Goal: Task Accomplishment & Management: Use online tool/utility

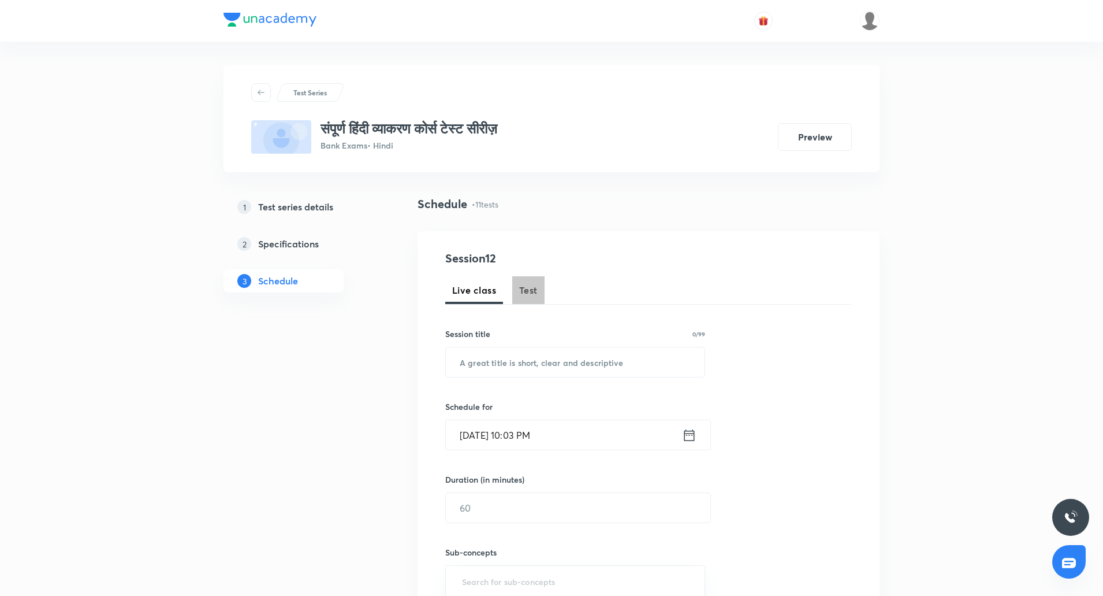
click at [540, 298] on button "Test" at bounding box center [528, 290] width 32 height 28
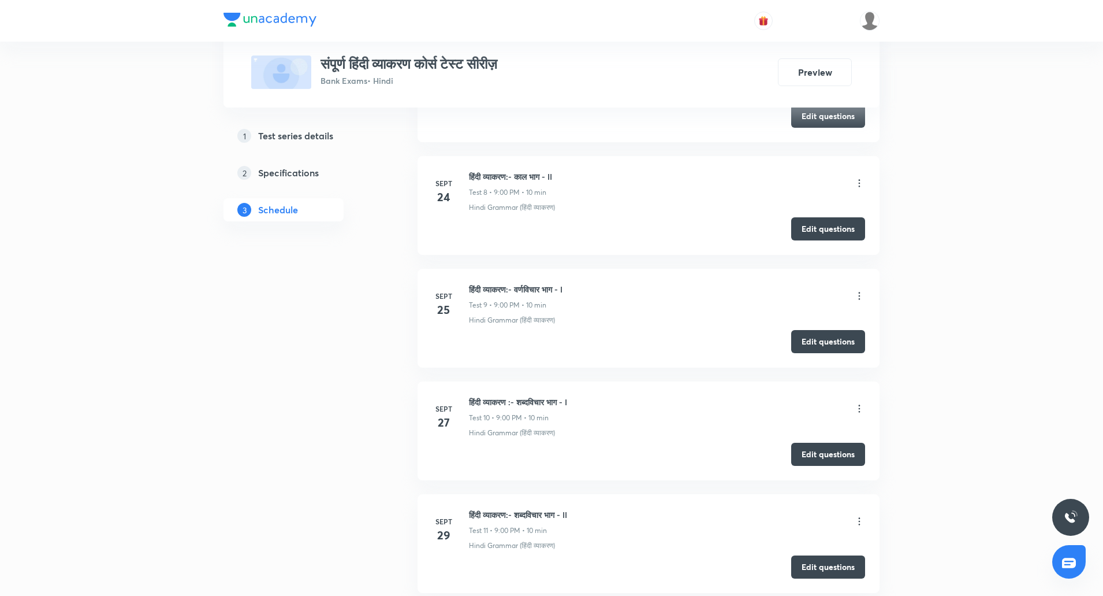
scroll to position [1500, 0]
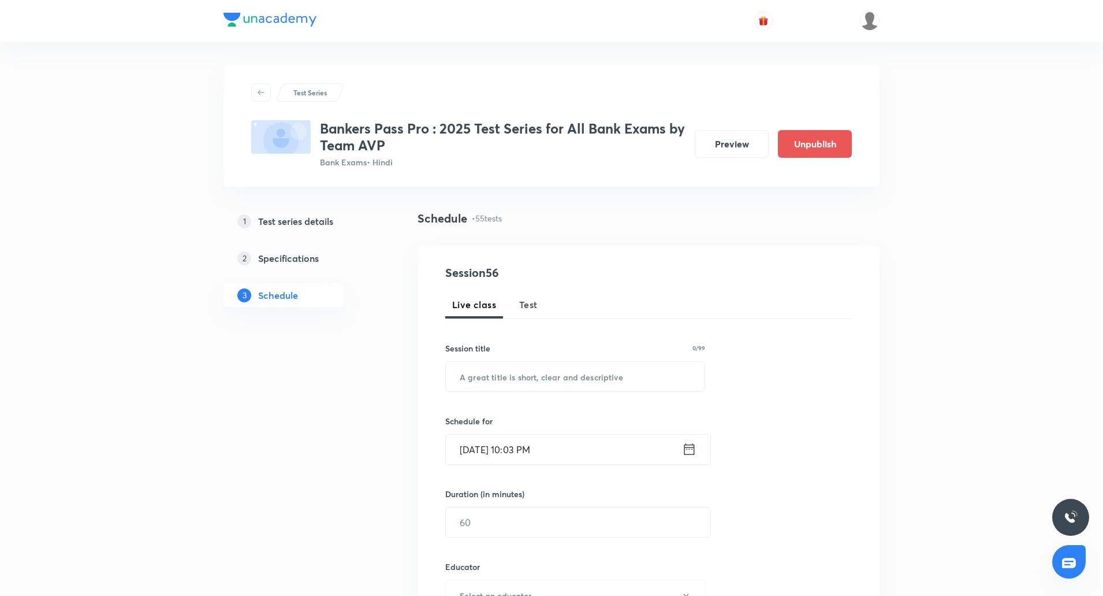
click at [517, 311] on button "Test" at bounding box center [528, 305] width 32 height 28
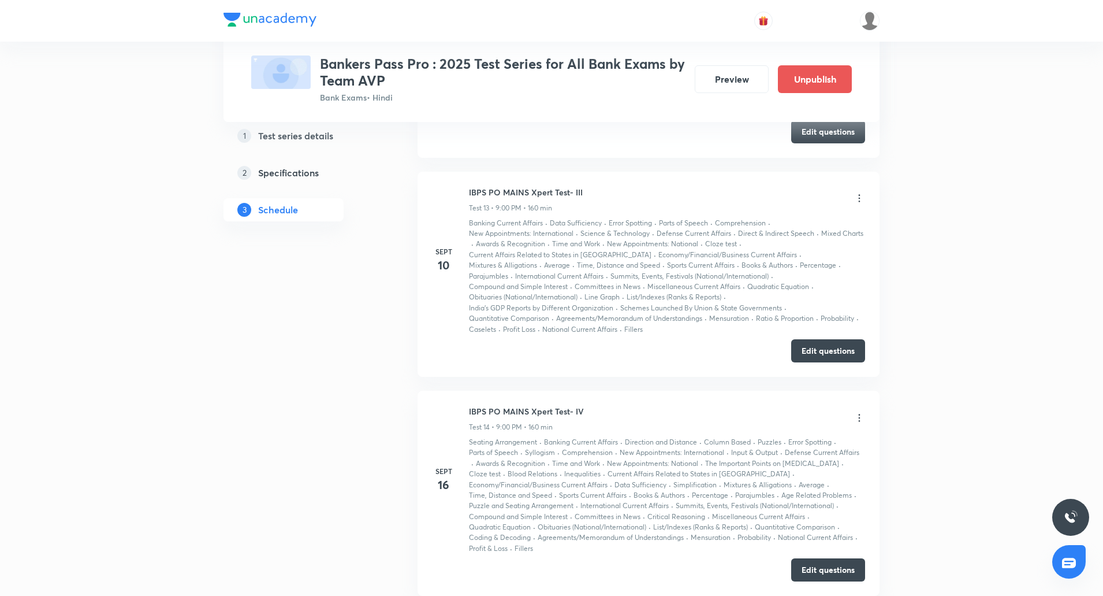
scroll to position [2669, 0]
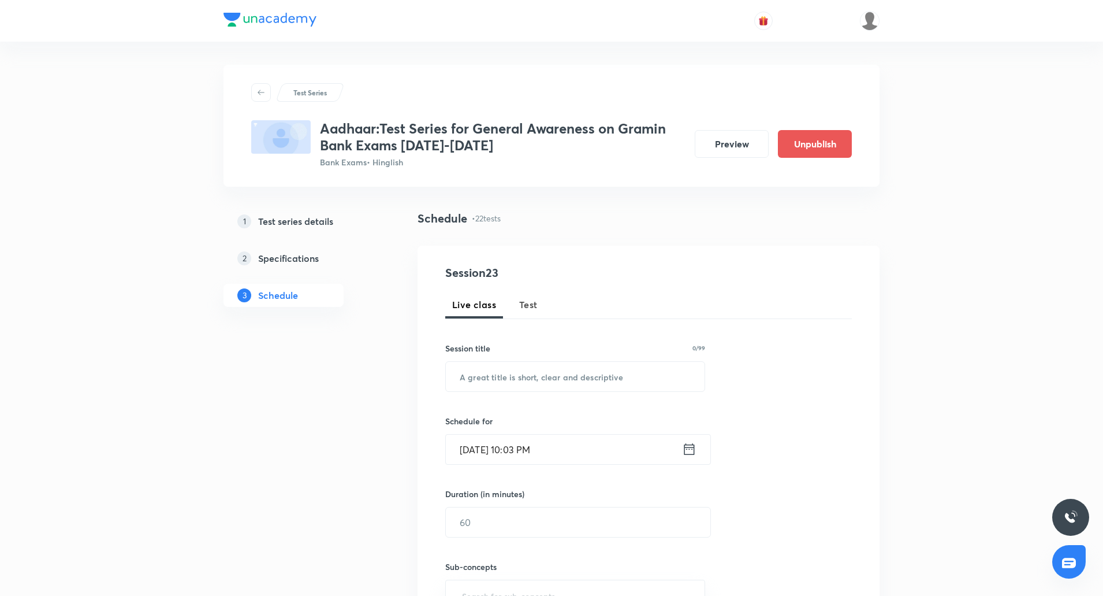
click at [531, 311] on span "Test" at bounding box center [528, 305] width 18 height 14
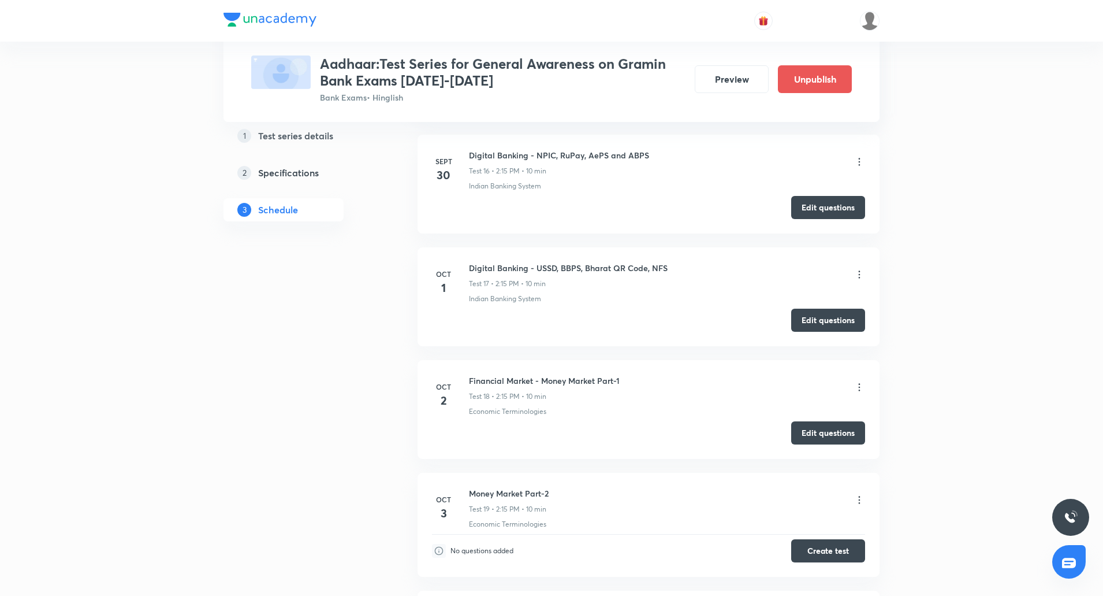
scroll to position [2769, 0]
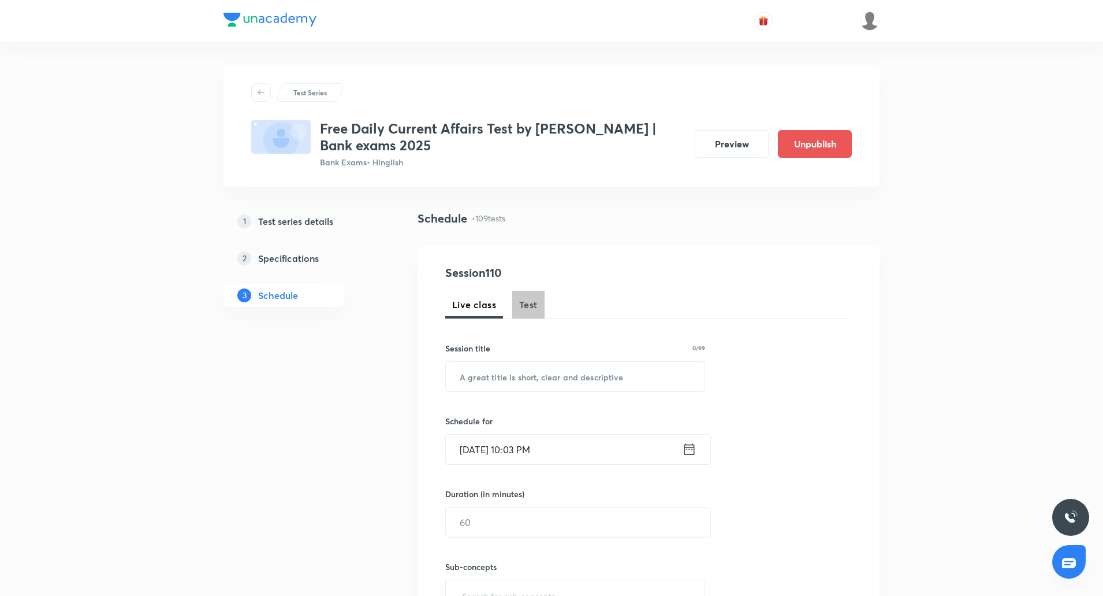
click at [529, 310] on span "Test" at bounding box center [528, 305] width 18 height 14
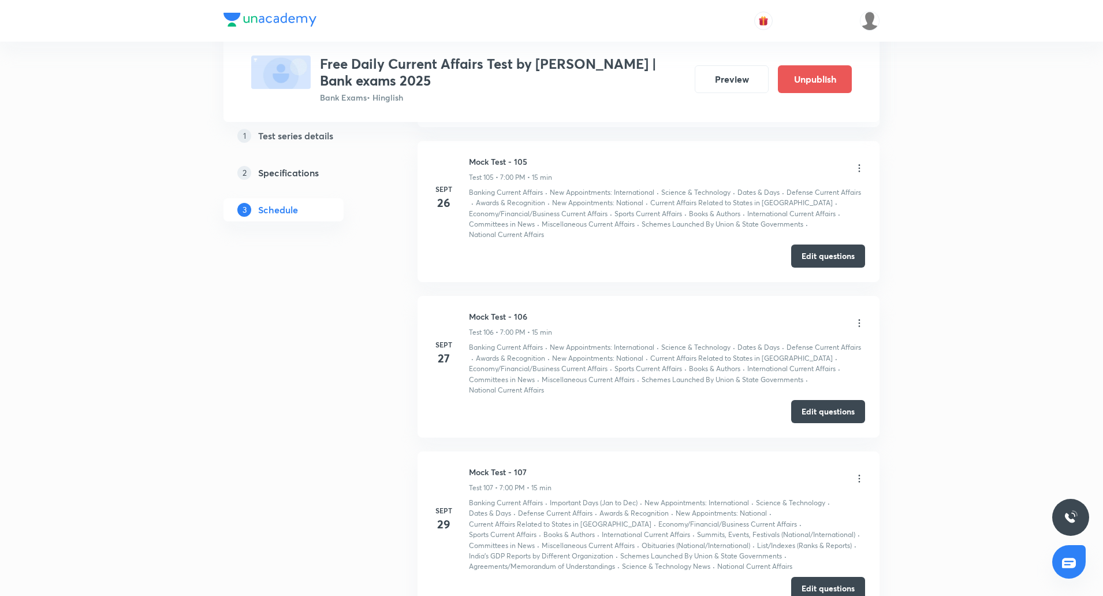
scroll to position [18779, 0]
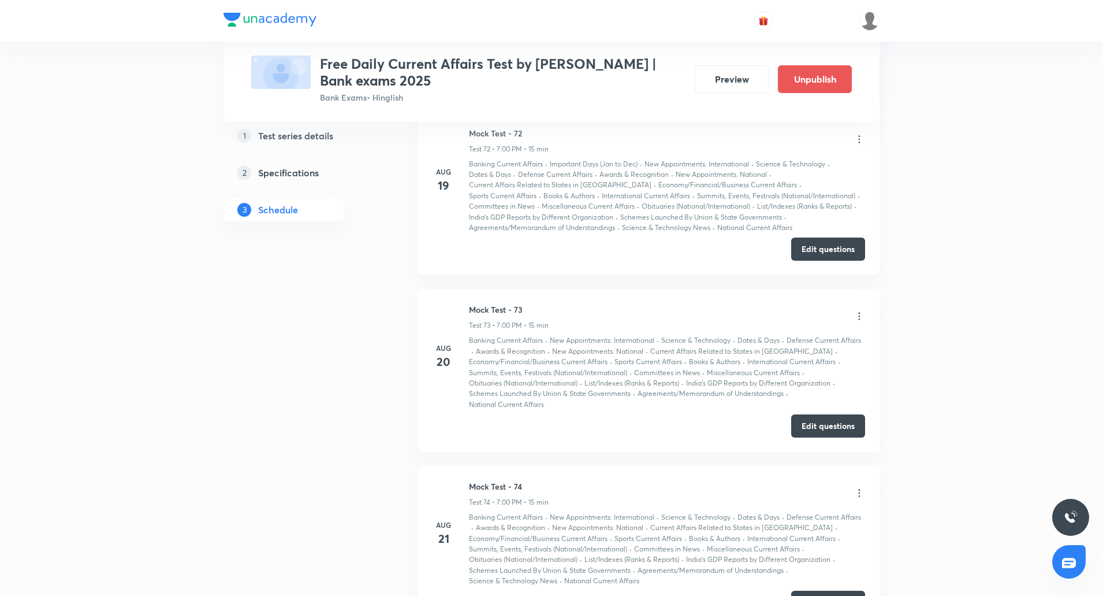
scroll to position [12963, 0]
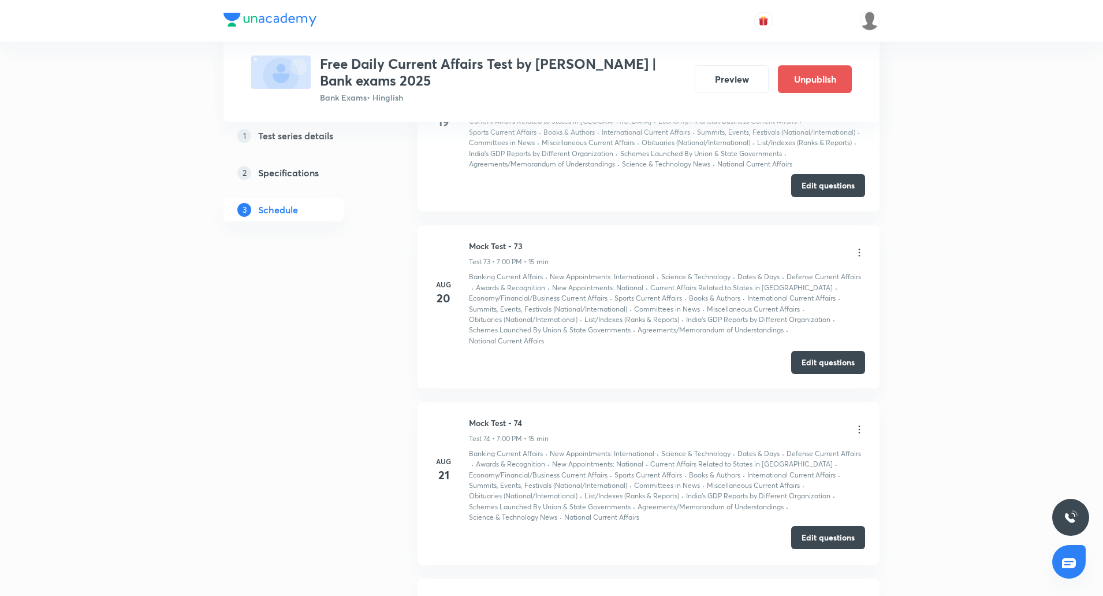
click at [836, 526] on button "Edit questions" at bounding box center [829, 537] width 74 height 23
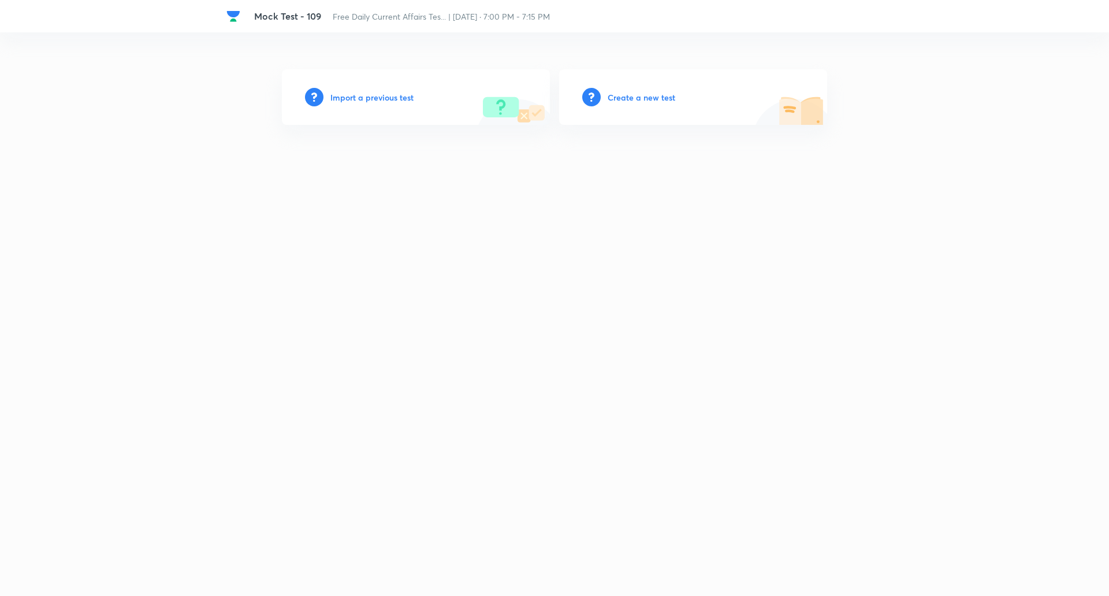
click at [403, 99] on h6 "Import a previous test" at bounding box center [371, 97] width 83 height 12
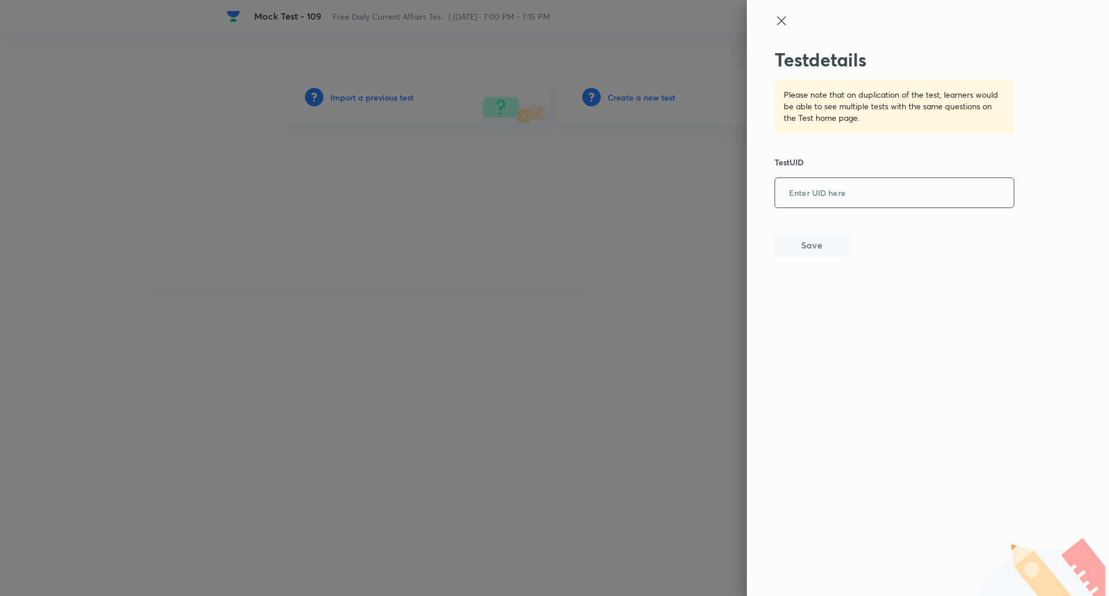
click at [796, 192] on input "text" at bounding box center [894, 193] width 239 height 28
paste input "N2YZS929TM"
type input "N2YZS929TM"
click at [803, 244] on button "Save" at bounding box center [812, 243] width 74 height 23
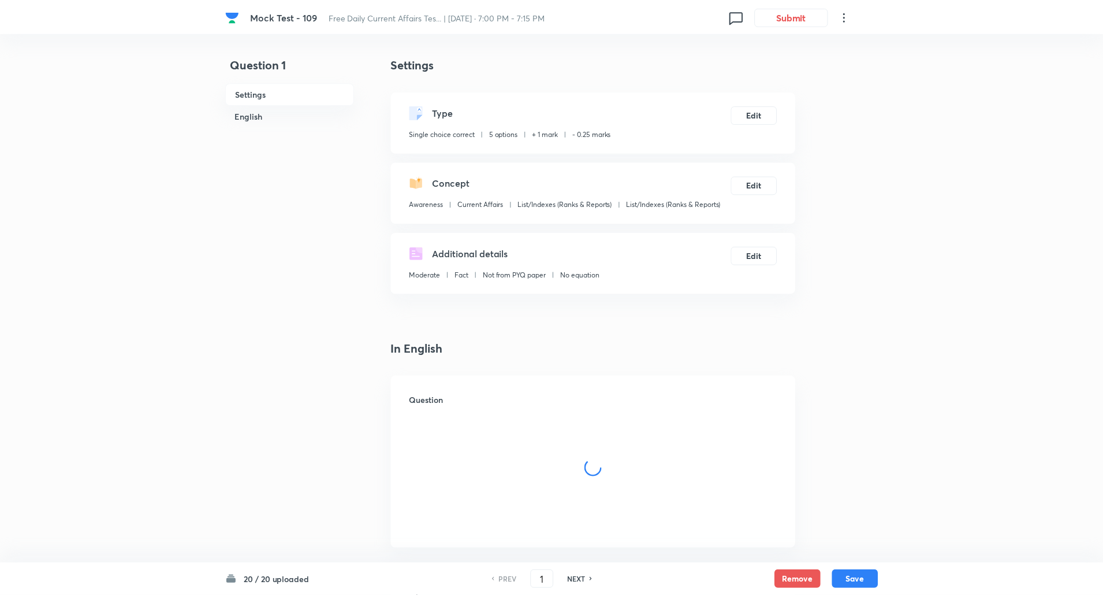
checkbox input "true"
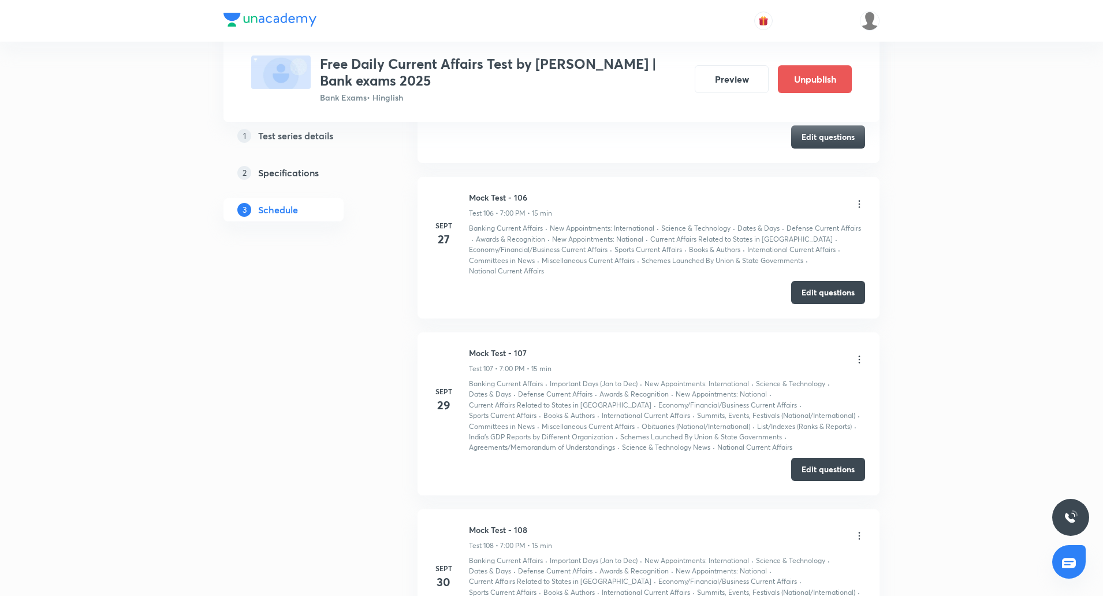
drag, startPoint x: 470, startPoint y: 347, endPoint x: 557, endPoint y: 347, distance: 86.7
copy h6 "Mock Test - 109"
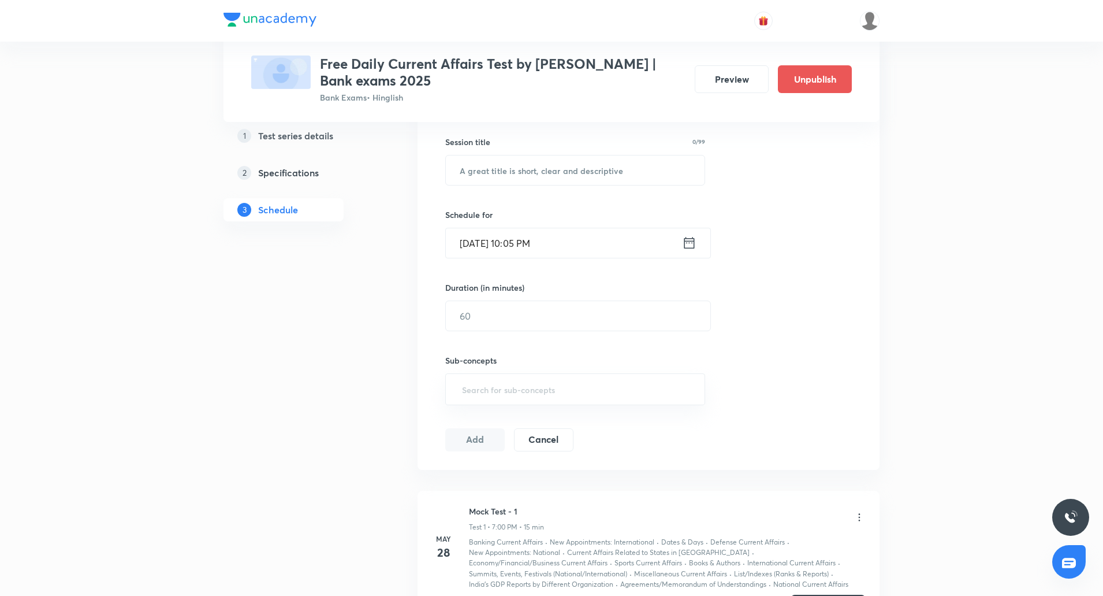
scroll to position [150, 0]
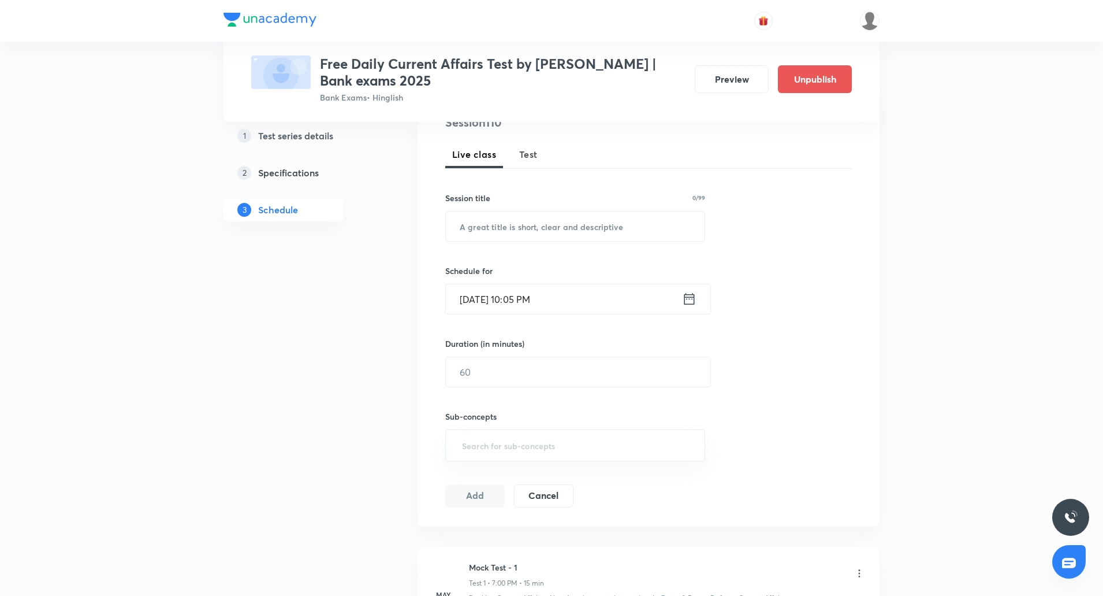
click at [535, 151] on span "Test" at bounding box center [528, 154] width 18 height 14
click at [547, 224] on input "text" at bounding box center [575, 225] width 259 height 29
paste input "Mock Test - 109"
type input "Mock Test - 110"
click at [481, 299] on input "Sept 30, 2025, 10:05 PM" at bounding box center [564, 298] width 236 height 29
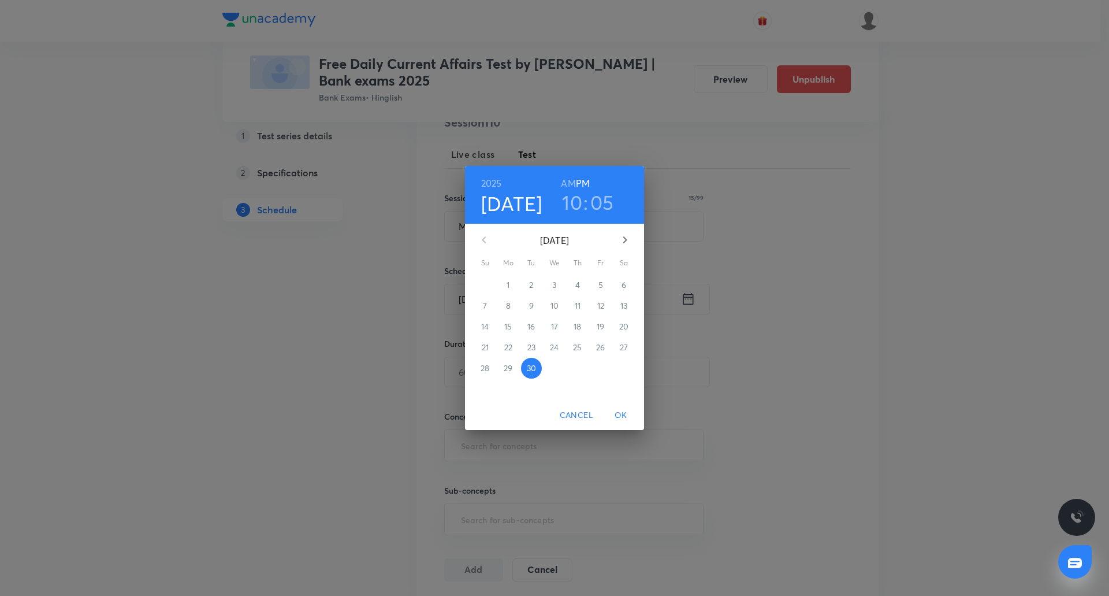
click at [625, 239] on icon "button" at bounding box center [625, 239] width 4 height 7
click at [575, 285] on span "2" at bounding box center [577, 285] width 21 height 12
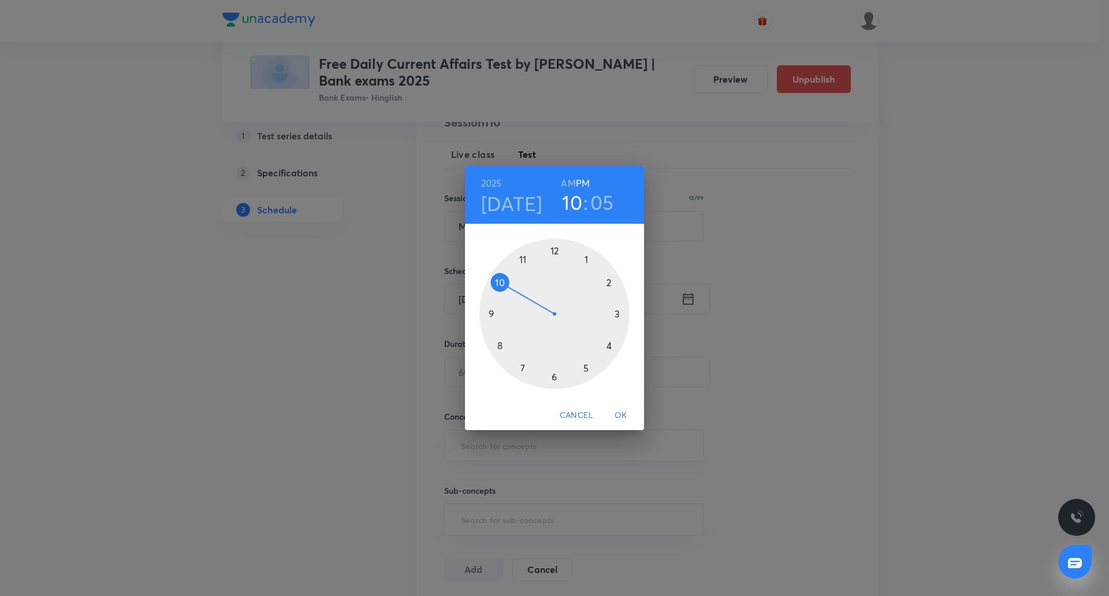
click at [522, 363] on div at bounding box center [555, 314] width 150 height 150
click at [556, 248] on div at bounding box center [555, 314] width 150 height 150
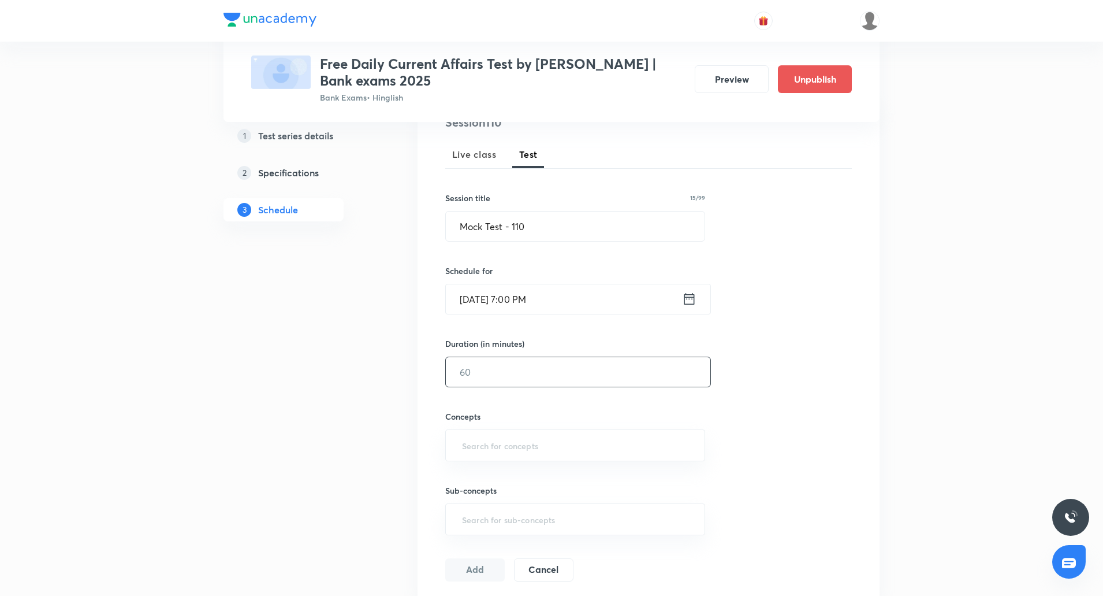
click at [532, 369] on input "text" at bounding box center [578, 371] width 265 height 29
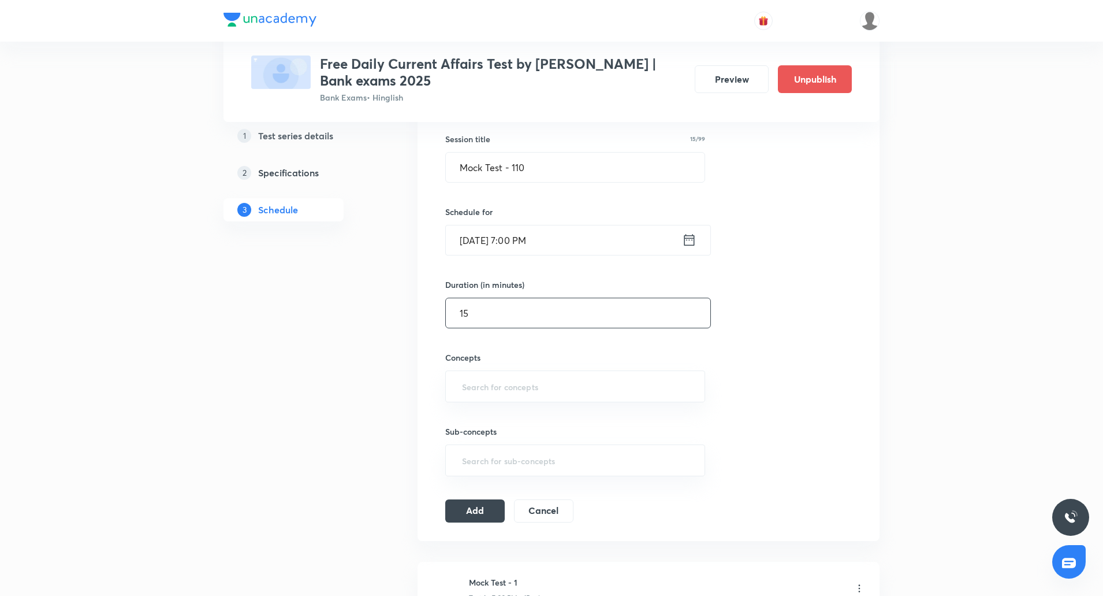
scroll to position [216, 0]
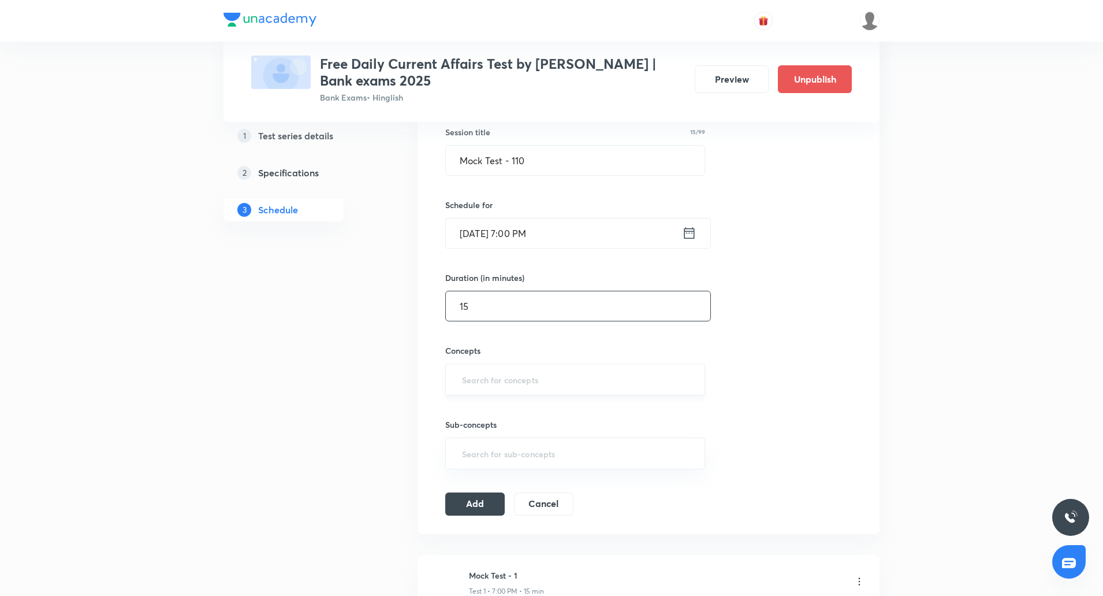
type input "15"
click at [505, 371] on input "text" at bounding box center [575, 379] width 231 height 21
type input "c"
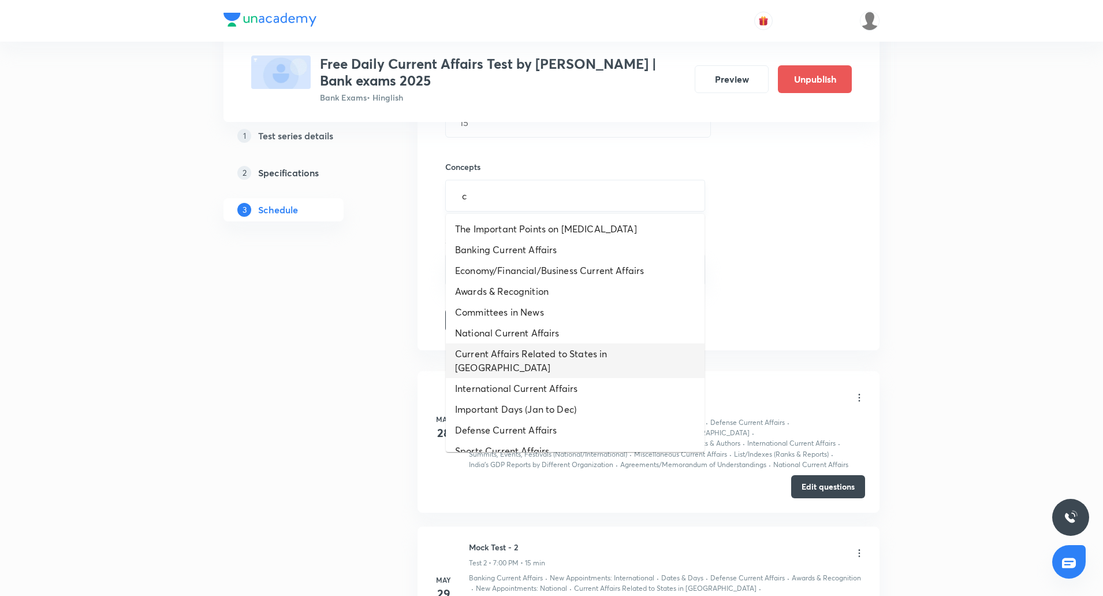
scroll to position [425, 0]
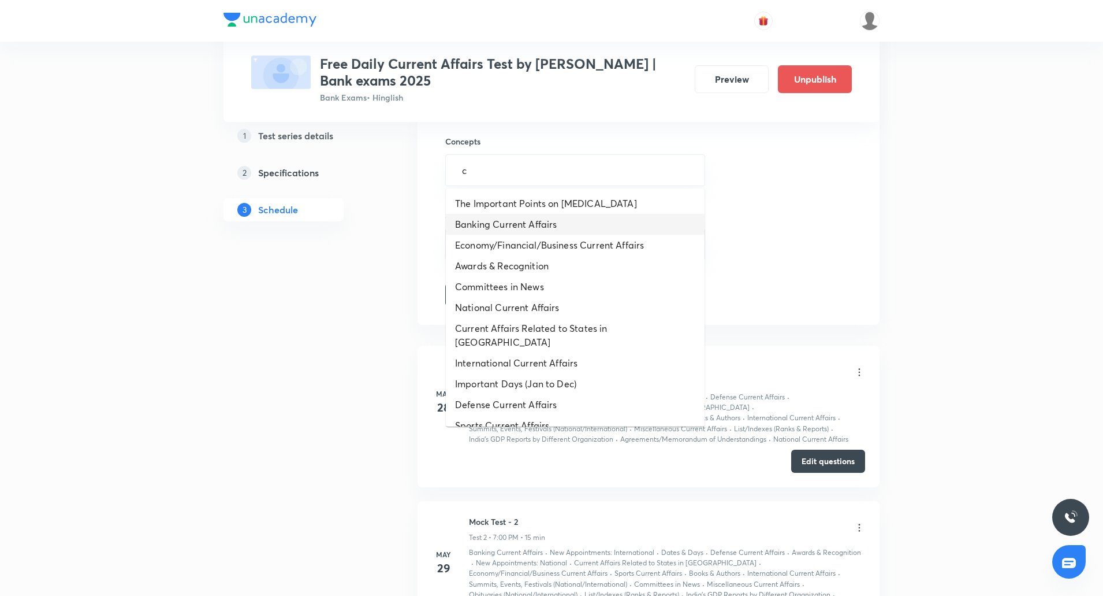
click at [511, 231] on li "Banking Current Affairs" at bounding box center [575, 224] width 259 height 21
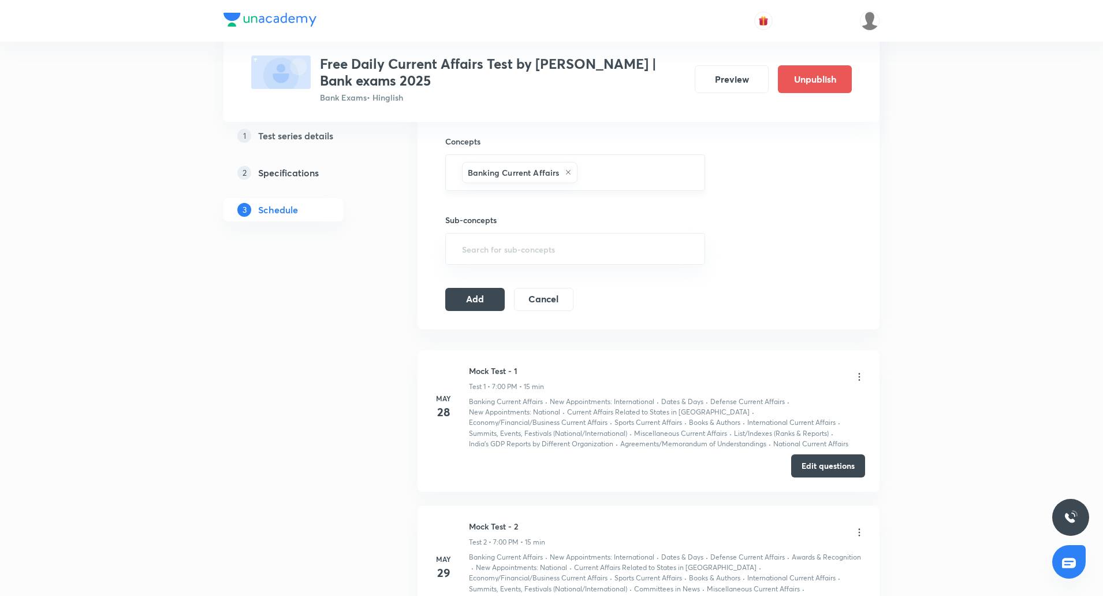
click at [590, 174] on input "text" at bounding box center [635, 172] width 110 height 21
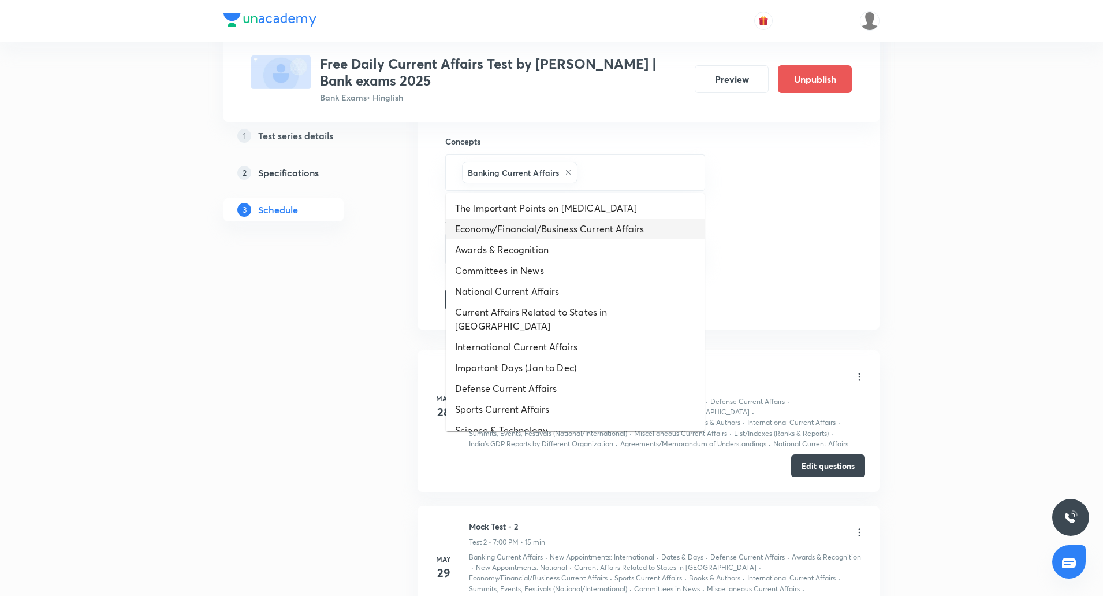
click at [548, 225] on li "Economy/Financial/Business Current Affairs" at bounding box center [575, 228] width 259 height 21
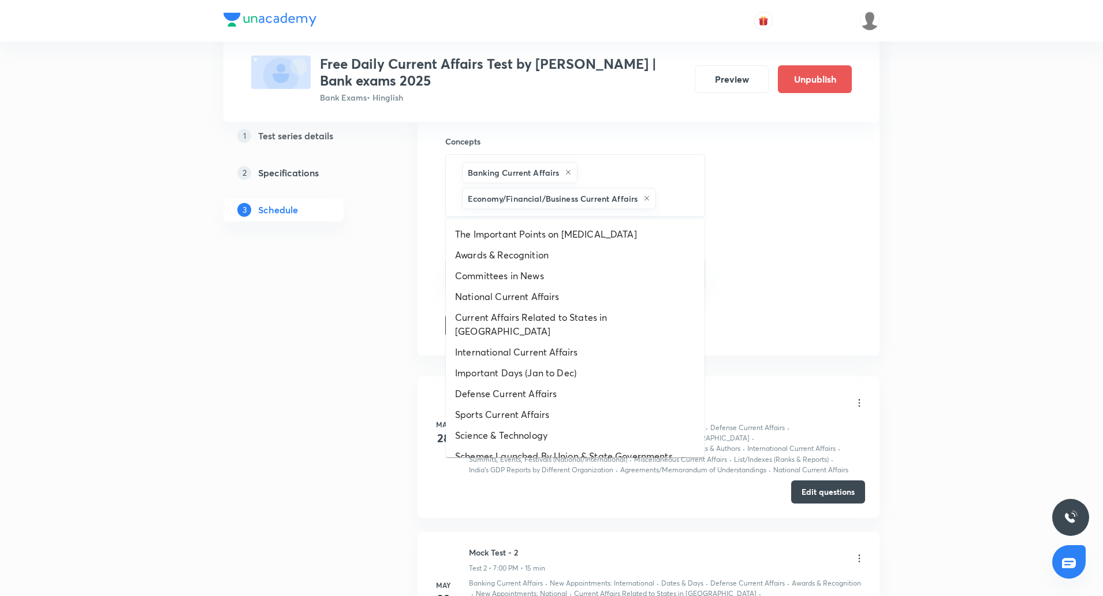
click at [666, 198] on input "text" at bounding box center [675, 198] width 32 height 21
click at [513, 296] on li "National Current Affairs" at bounding box center [575, 296] width 259 height 21
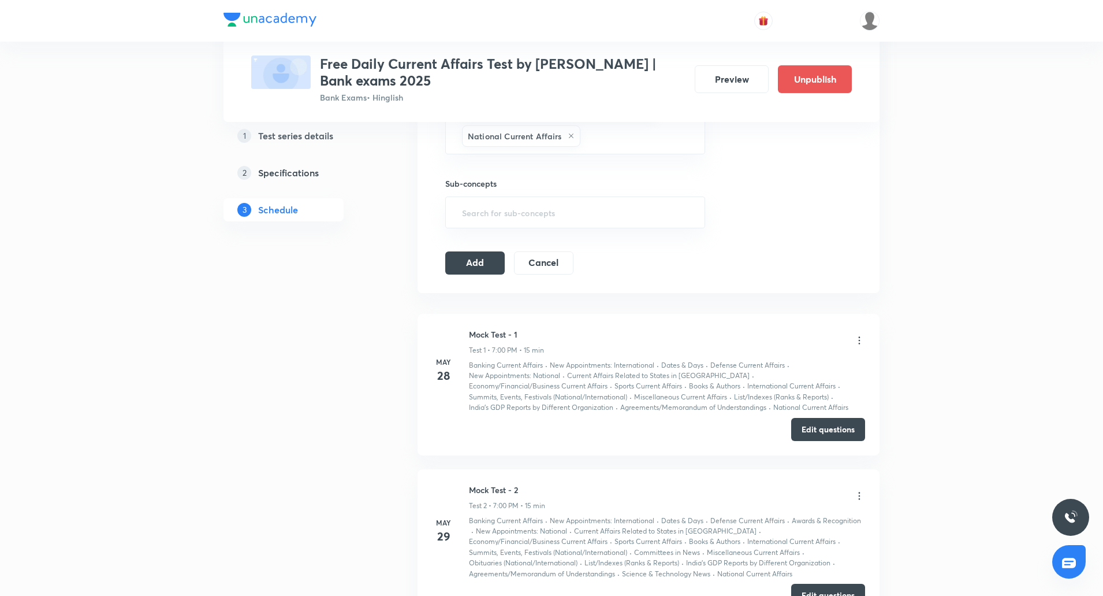
scroll to position [514, 0]
click at [621, 132] on input "text" at bounding box center [637, 135] width 108 height 21
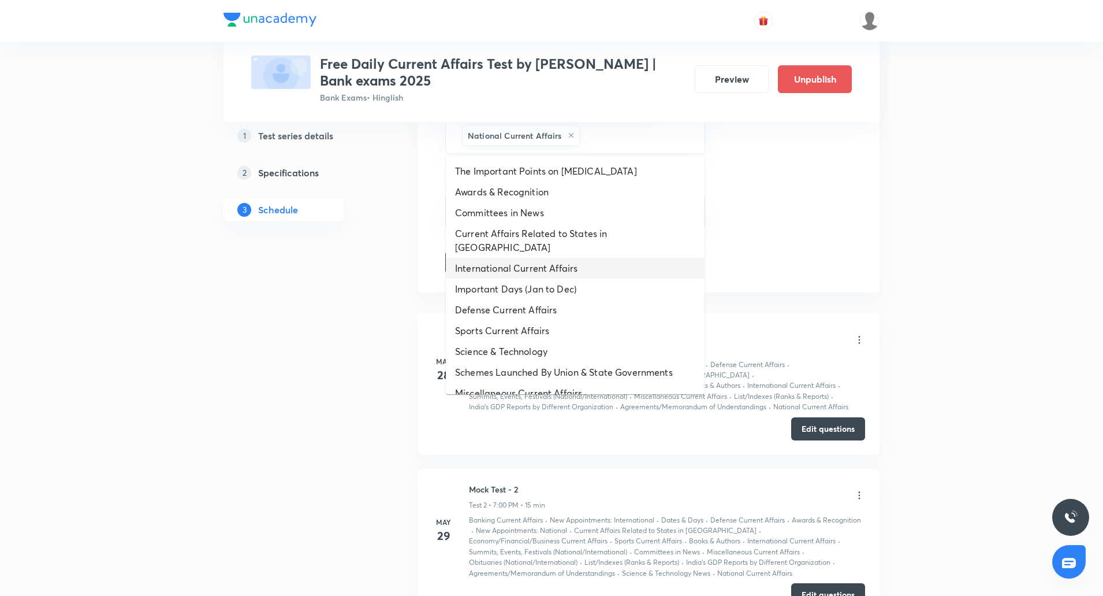
click at [538, 258] on li "International Current Affairs" at bounding box center [575, 268] width 259 height 21
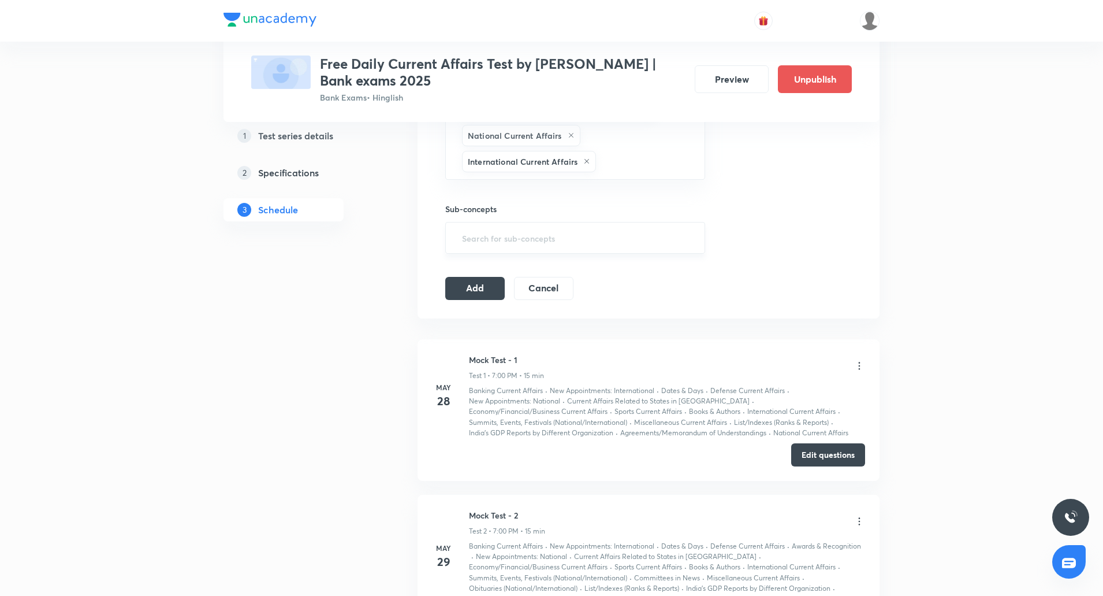
scroll to position [486, 0]
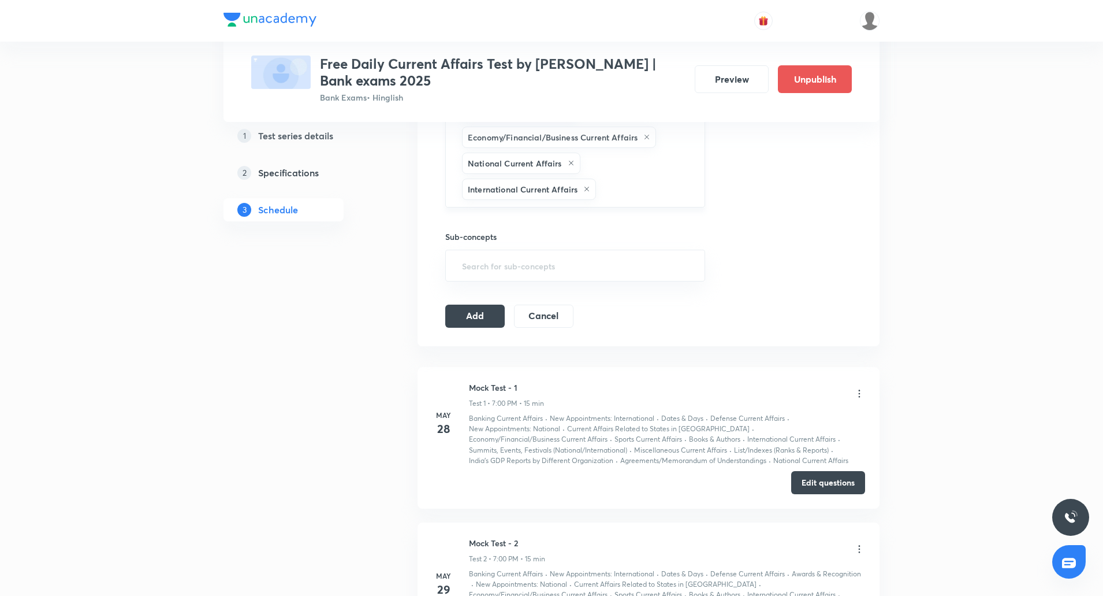
click at [646, 202] on div "Banking Current Affairs Economy/Financial/Business Current Affairs National Cur…" at bounding box center [575, 150] width 260 height 114
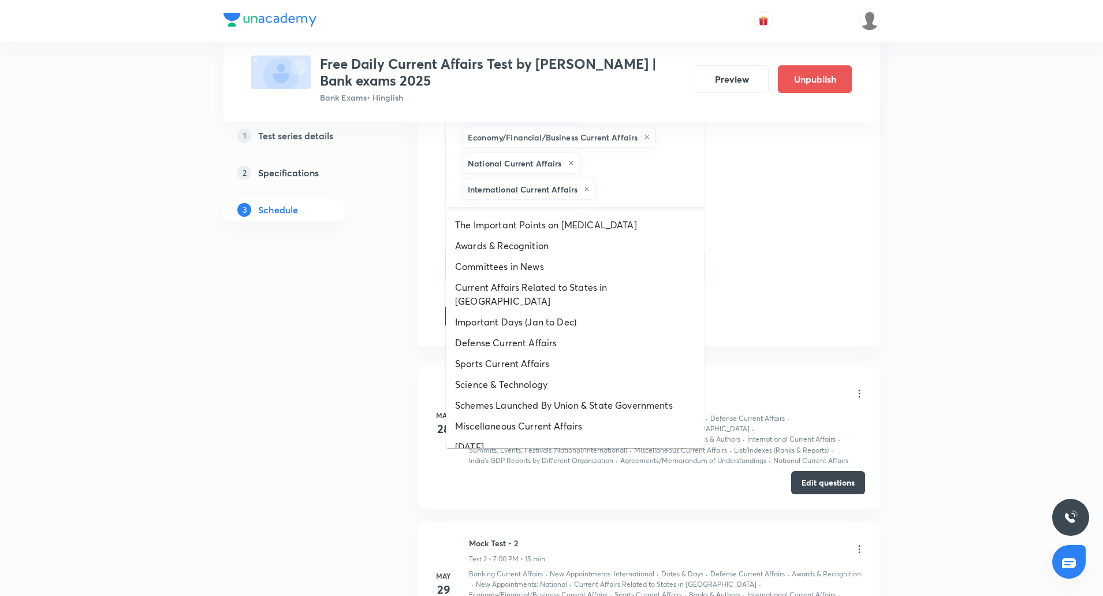
click at [628, 192] on input "text" at bounding box center [645, 189] width 92 height 21
click at [521, 251] on li "Awards & Recognition" at bounding box center [575, 245] width 259 height 21
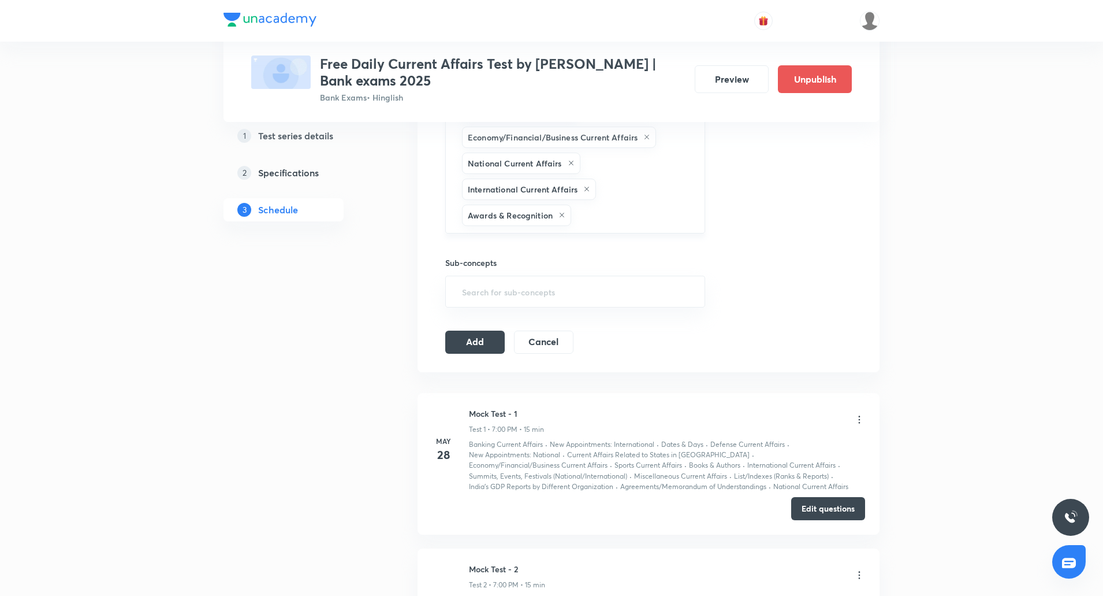
click at [598, 222] on input "text" at bounding box center [632, 215] width 117 height 21
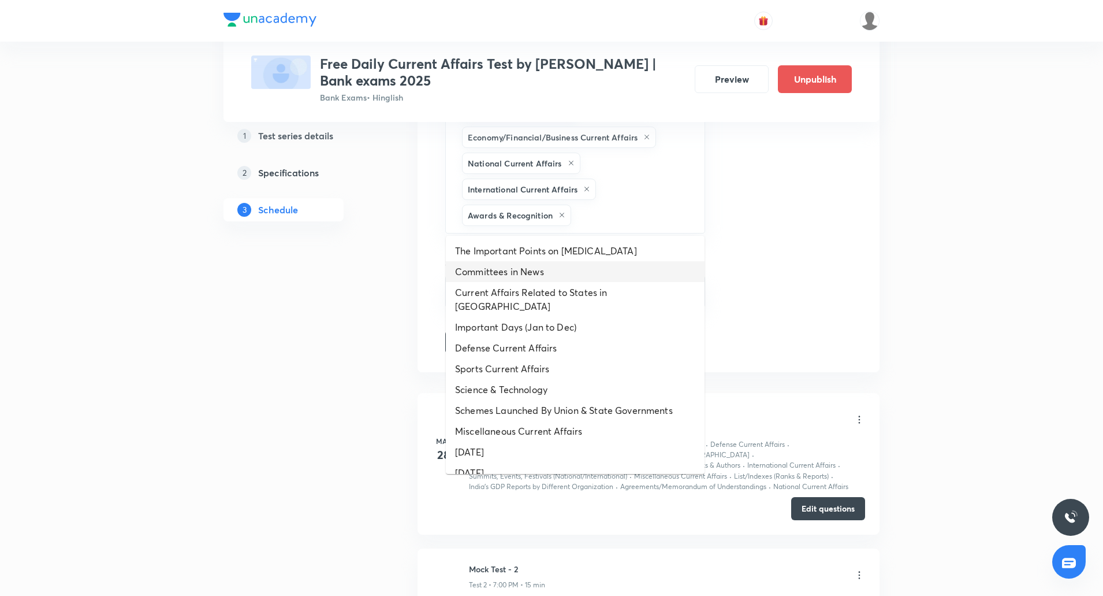
click at [542, 265] on li "Committees in News" at bounding box center [575, 271] width 259 height 21
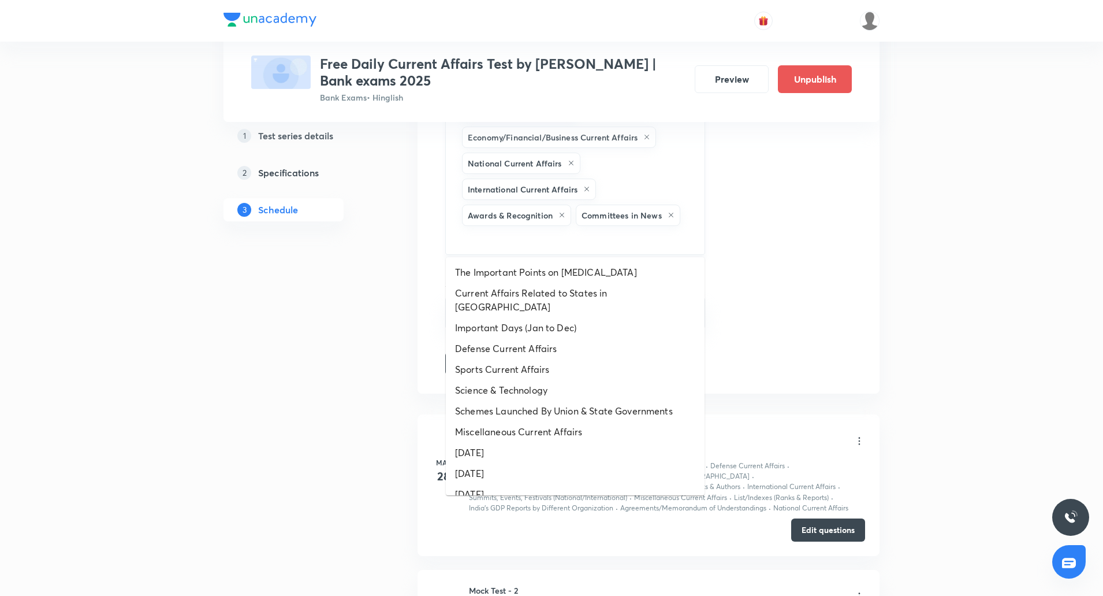
click at [574, 239] on input "text" at bounding box center [575, 238] width 231 height 21
click at [533, 293] on li "Current Affairs Related to States in [GEOGRAPHIC_DATA]" at bounding box center [575, 300] width 259 height 35
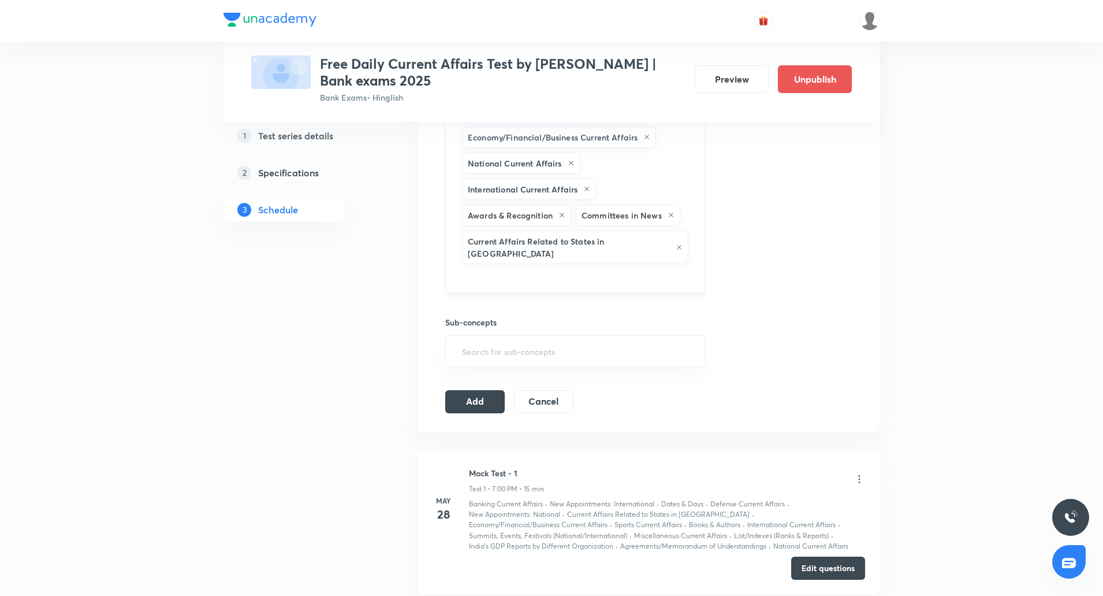
click at [657, 266] on input "text" at bounding box center [575, 276] width 231 height 21
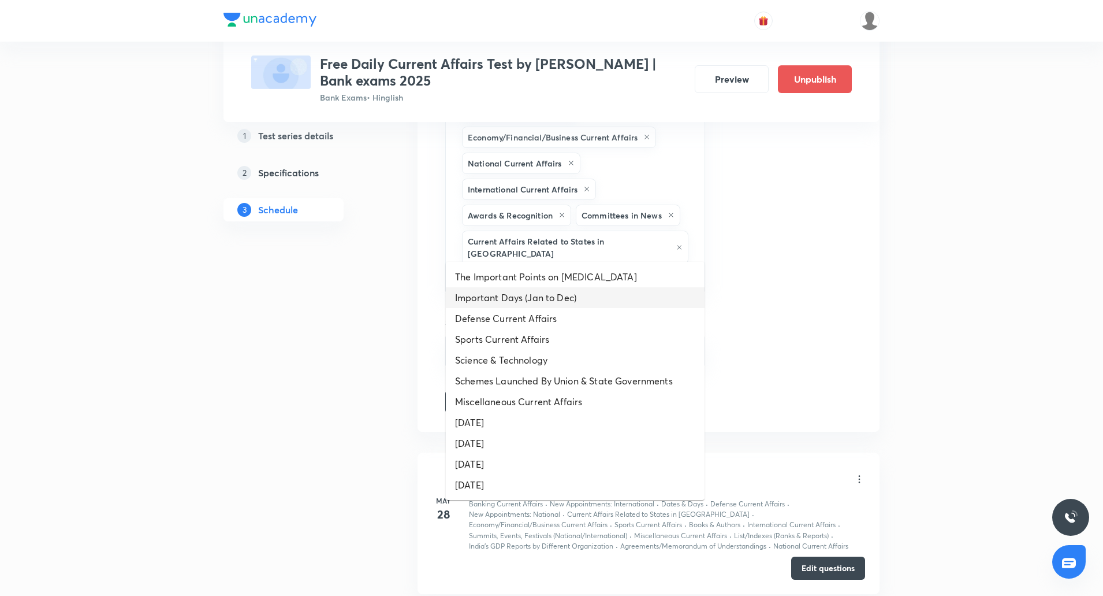
click at [525, 297] on li "Important Days (Jan to Dec)" at bounding box center [575, 297] width 259 height 21
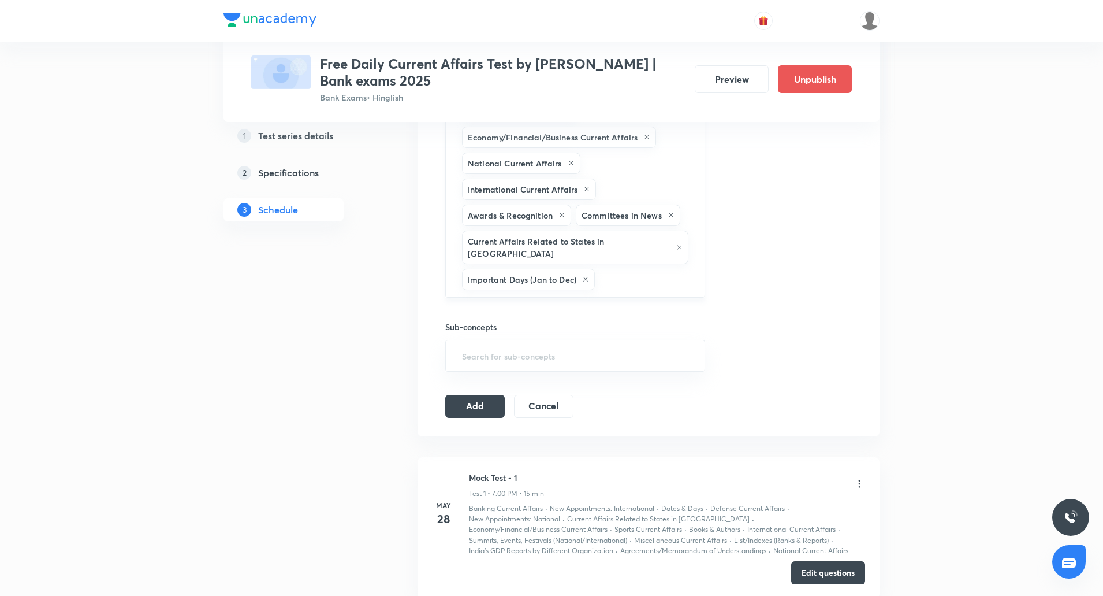
click at [590, 269] on div "Important Days (Jan to Dec)" at bounding box center [528, 279] width 133 height 21
click at [588, 277] on icon at bounding box center [586, 279] width 5 height 5
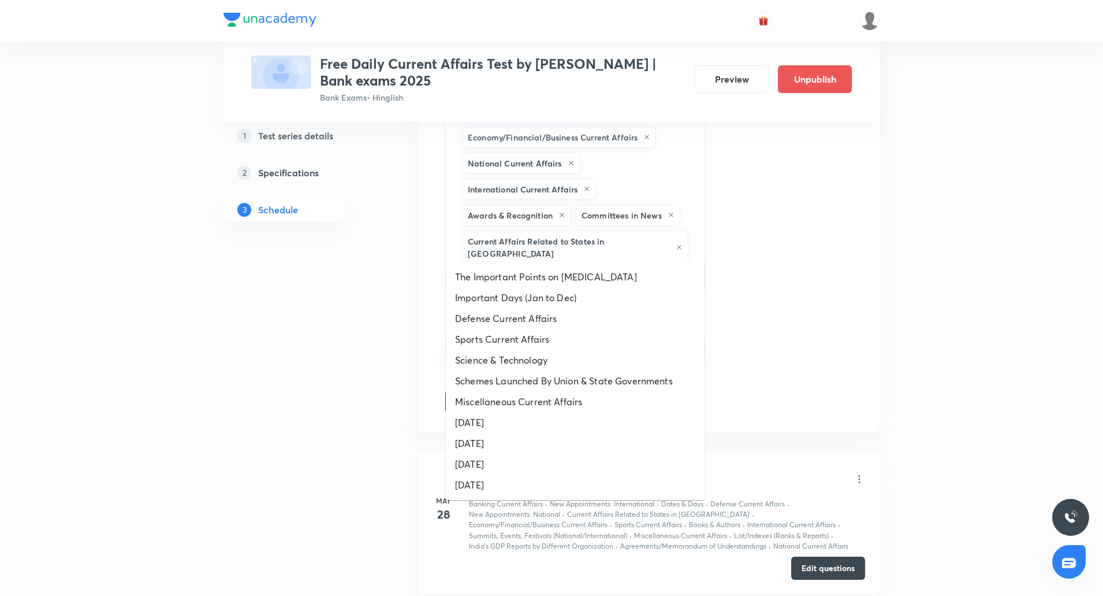
click at [652, 266] on input "text" at bounding box center [575, 276] width 231 height 21
click at [549, 311] on li "Defense Current Affairs" at bounding box center [575, 318] width 259 height 21
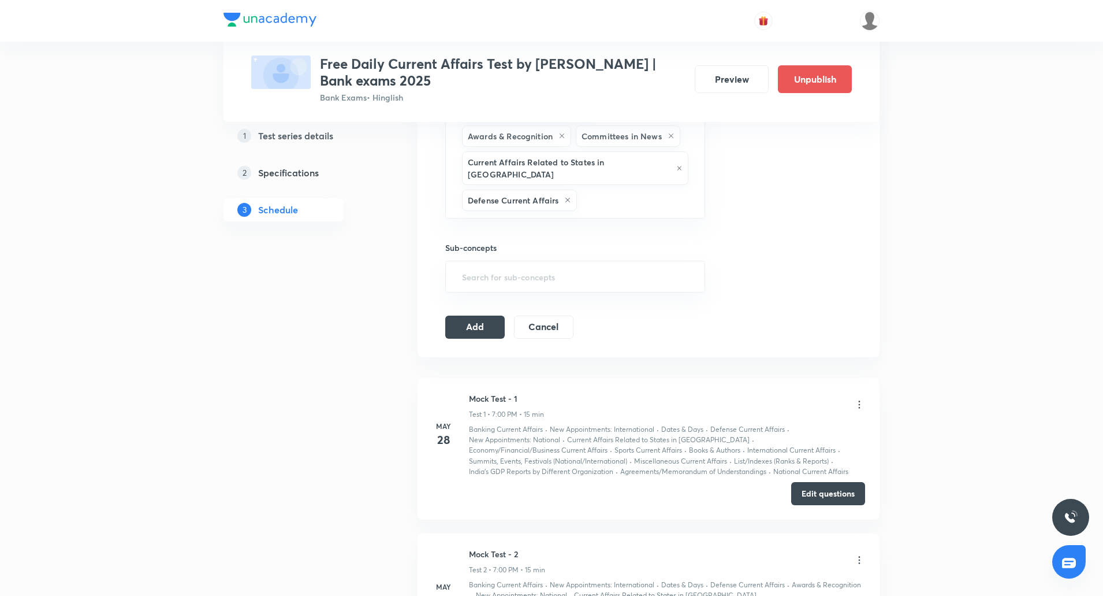
scroll to position [566, 0]
click at [606, 196] on input "text" at bounding box center [634, 199] width 111 height 21
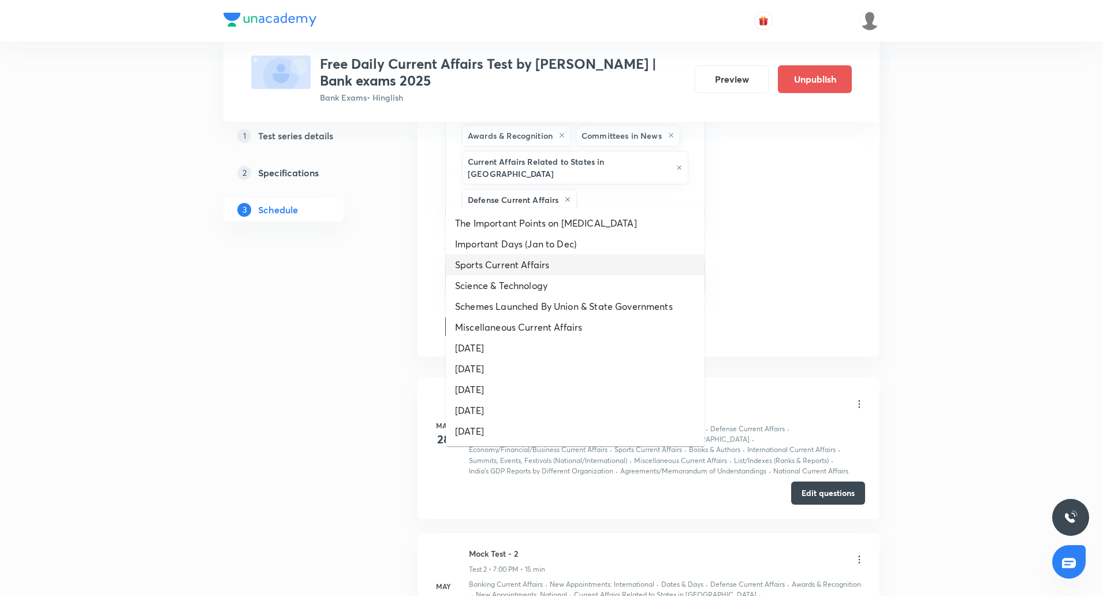
click at [518, 264] on li "Sports Current Affairs" at bounding box center [575, 264] width 259 height 21
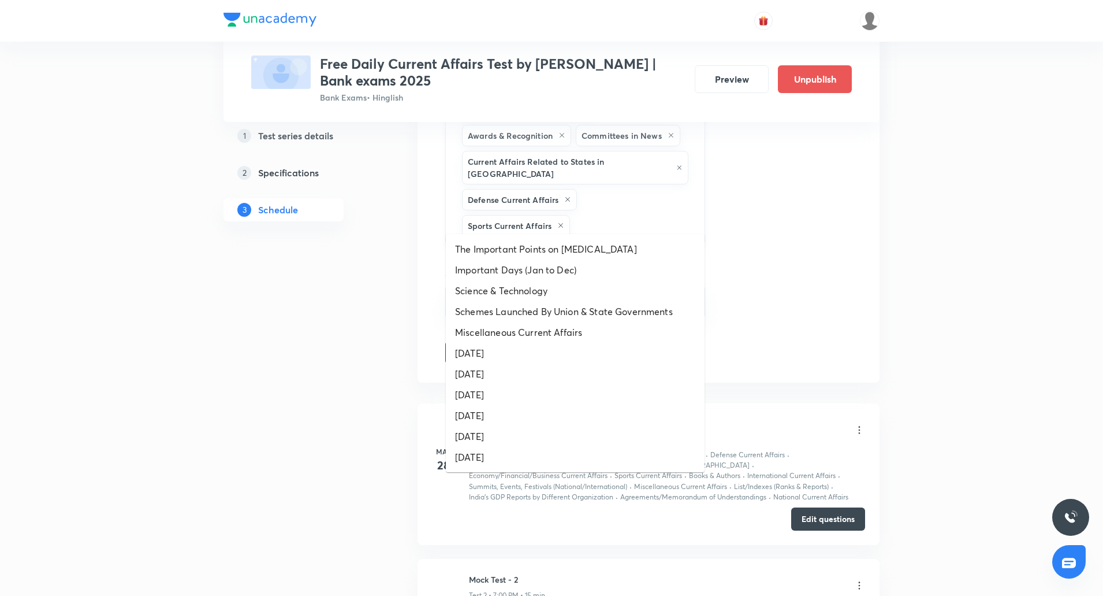
click at [618, 215] on input "text" at bounding box center [632, 225] width 118 height 21
click at [541, 295] on li "Science & Technology" at bounding box center [575, 290] width 259 height 21
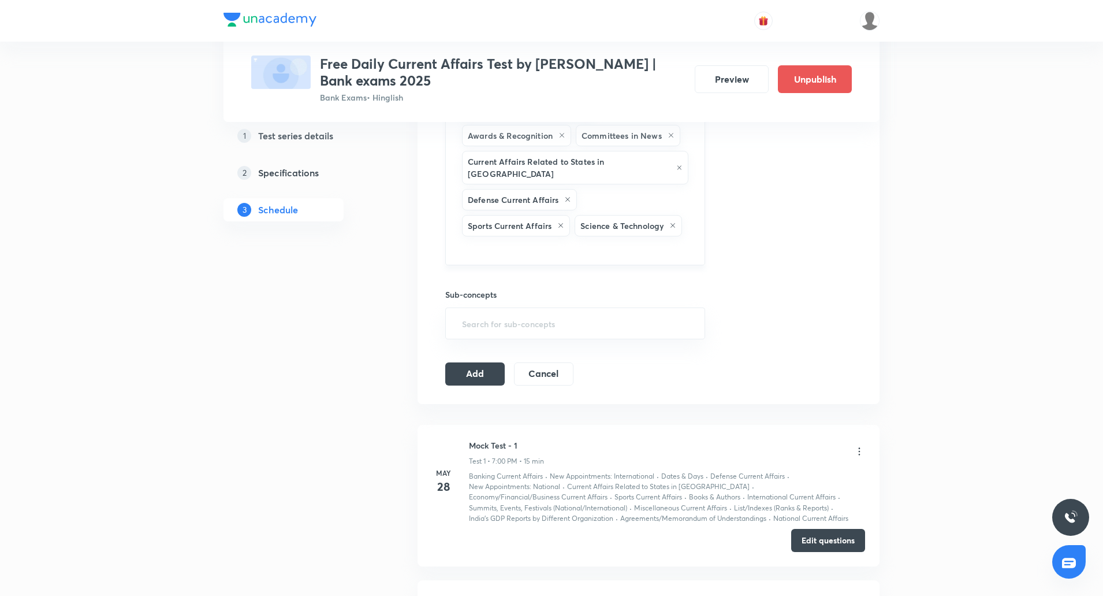
click at [608, 239] on input "text" at bounding box center [575, 249] width 231 height 21
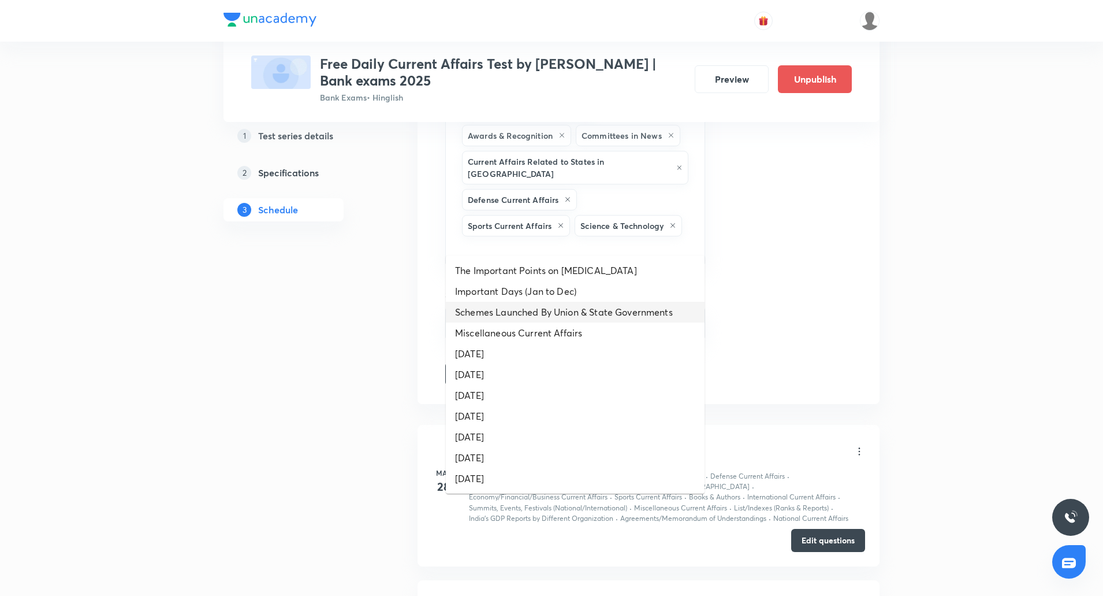
click at [539, 302] on li "Schemes Launched By Union & State Governments" at bounding box center [575, 312] width 259 height 21
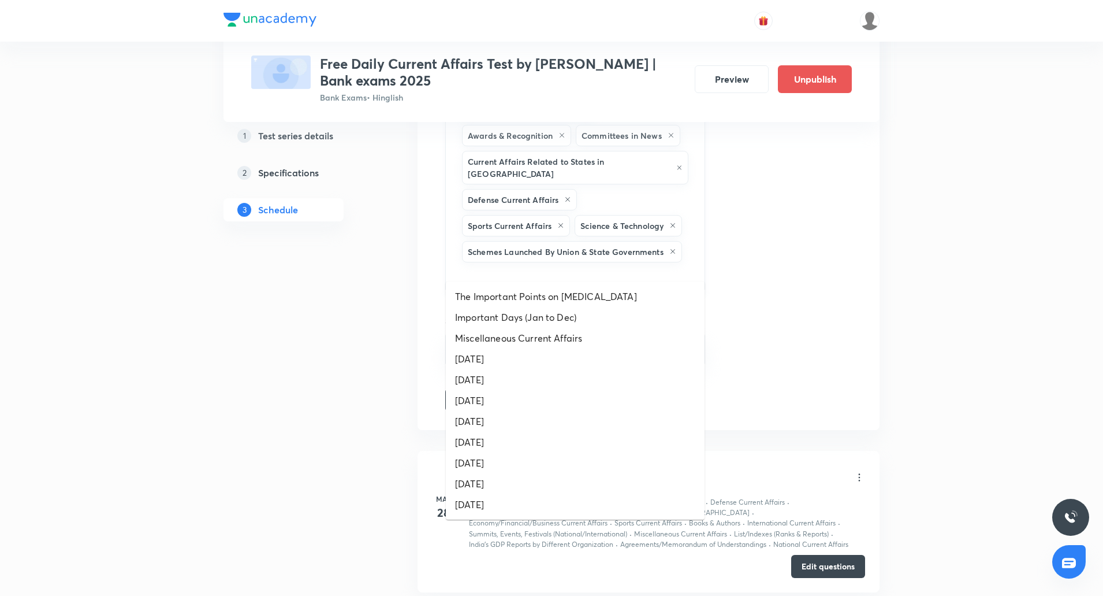
click at [580, 265] on input "text" at bounding box center [575, 275] width 231 height 21
click at [522, 332] on li "Miscellaneous Current Affairs" at bounding box center [575, 338] width 259 height 21
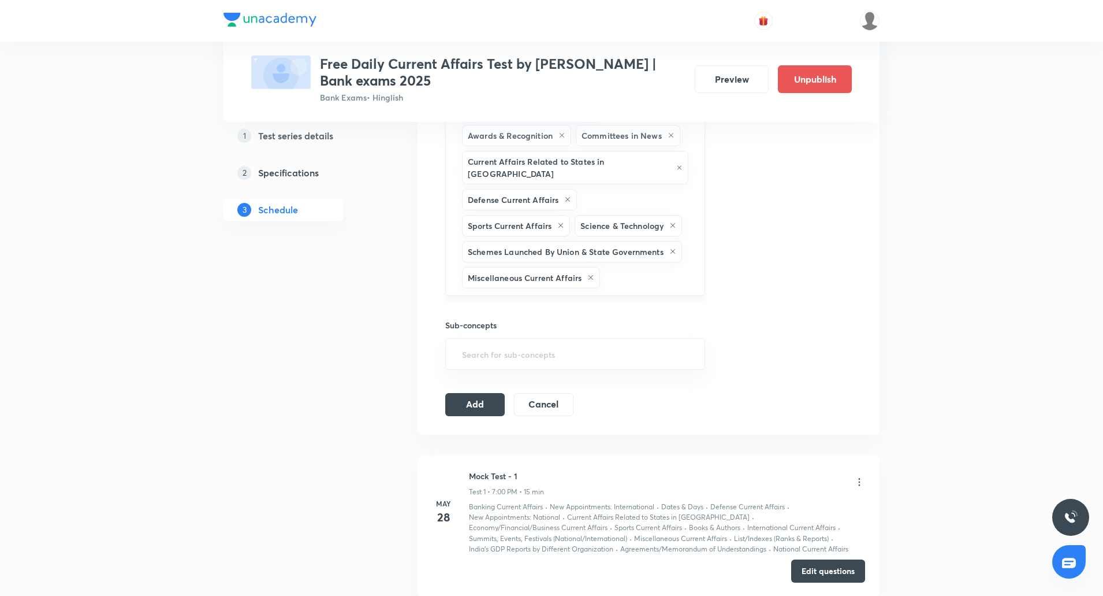
click at [608, 267] on input "text" at bounding box center [647, 277] width 88 height 21
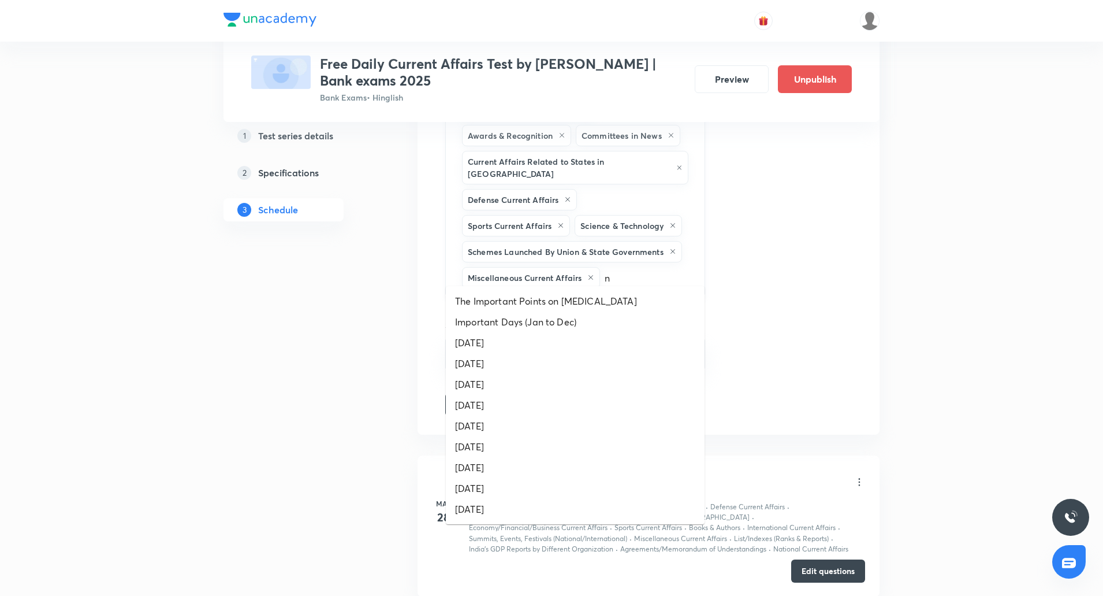
type input "ne"
click at [562, 305] on li "New Appointments: National" at bounding box center [575, 301] width 259 height 21
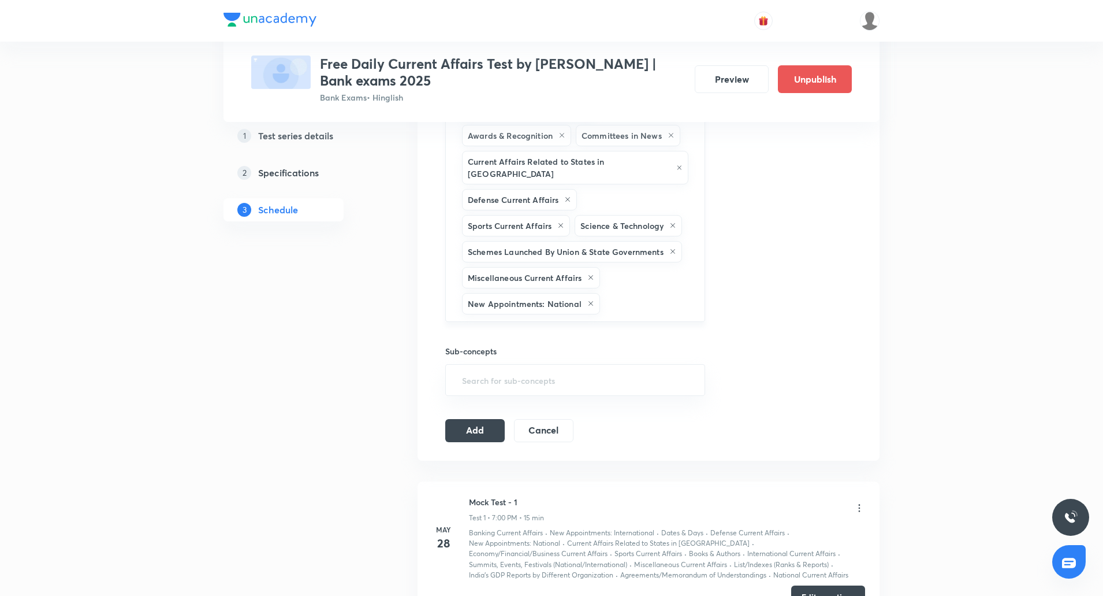
click at [659, 298] on input "text" at bounding box center [647, 303] width 88 height 21
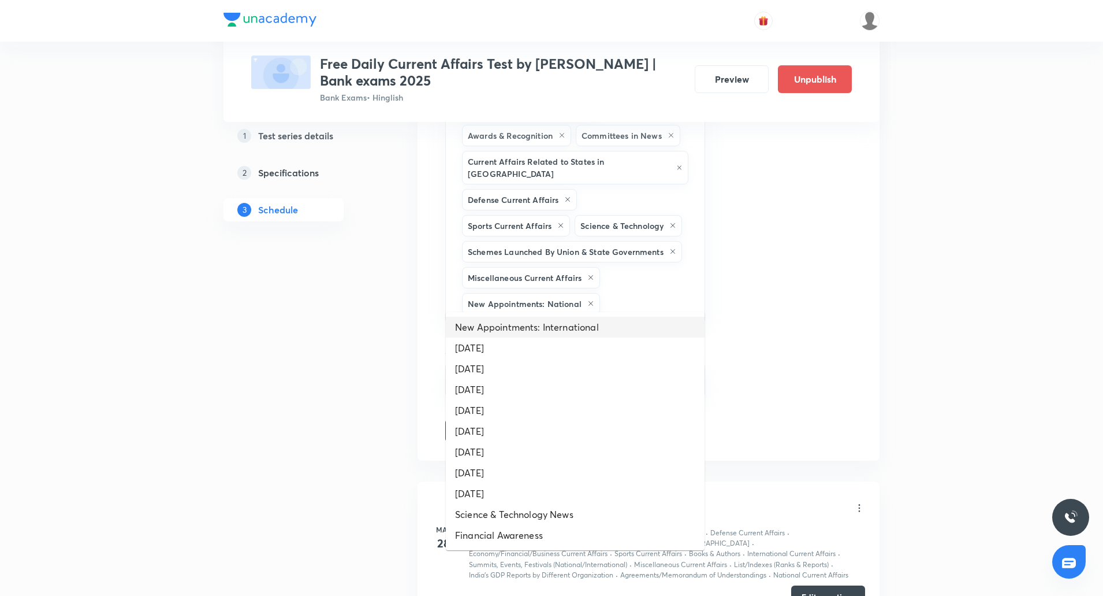
click at [582, 336] on li "New Appointments: International" at bounding box center [575, 327] width 259 height 21
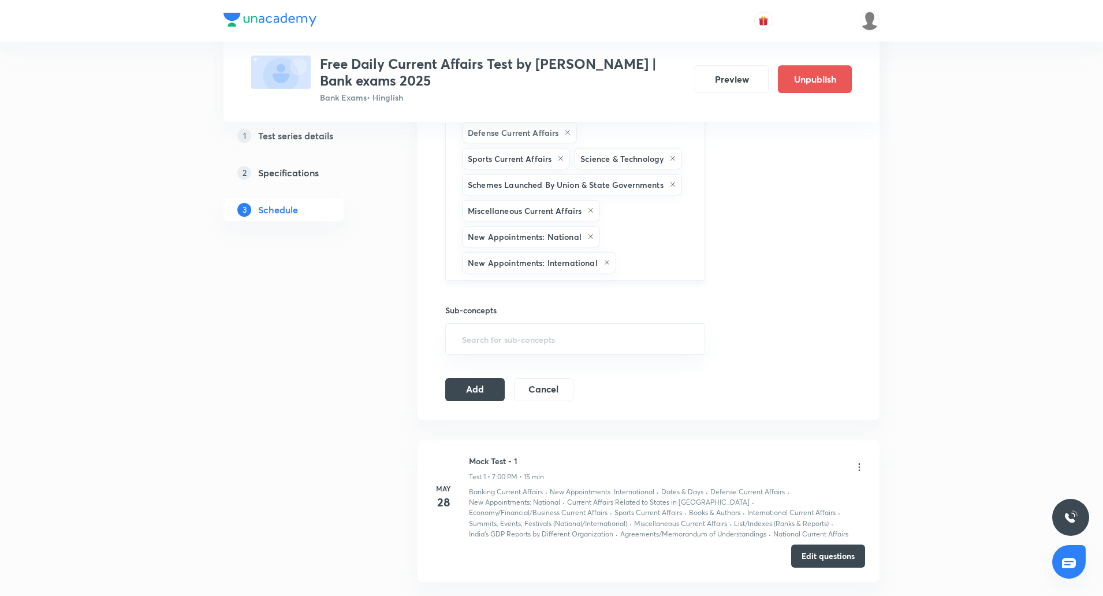
scroll to position [634, 0]
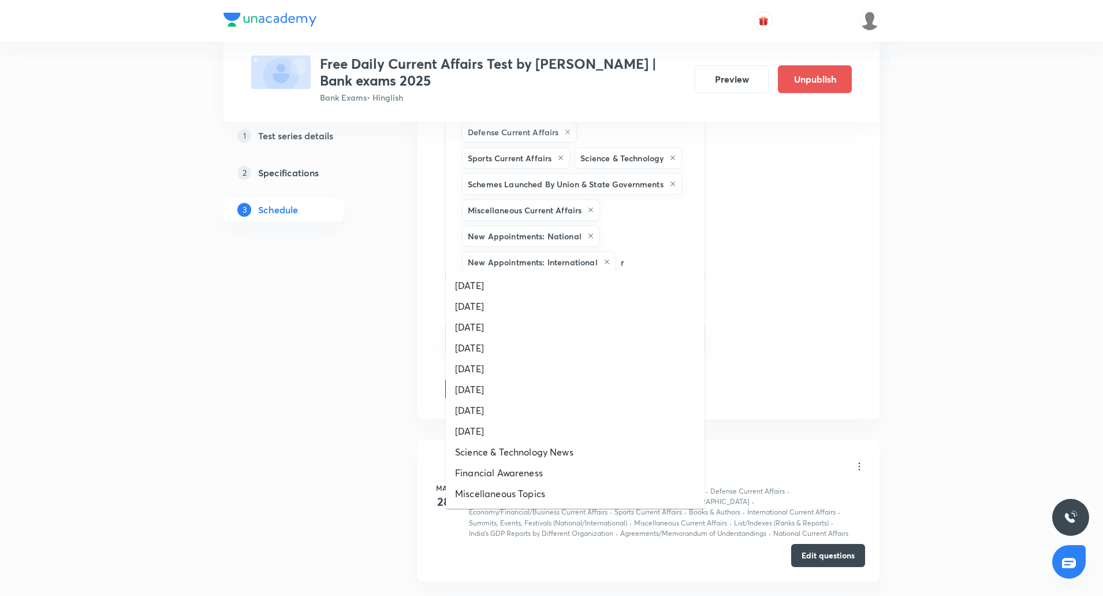
type input "re"
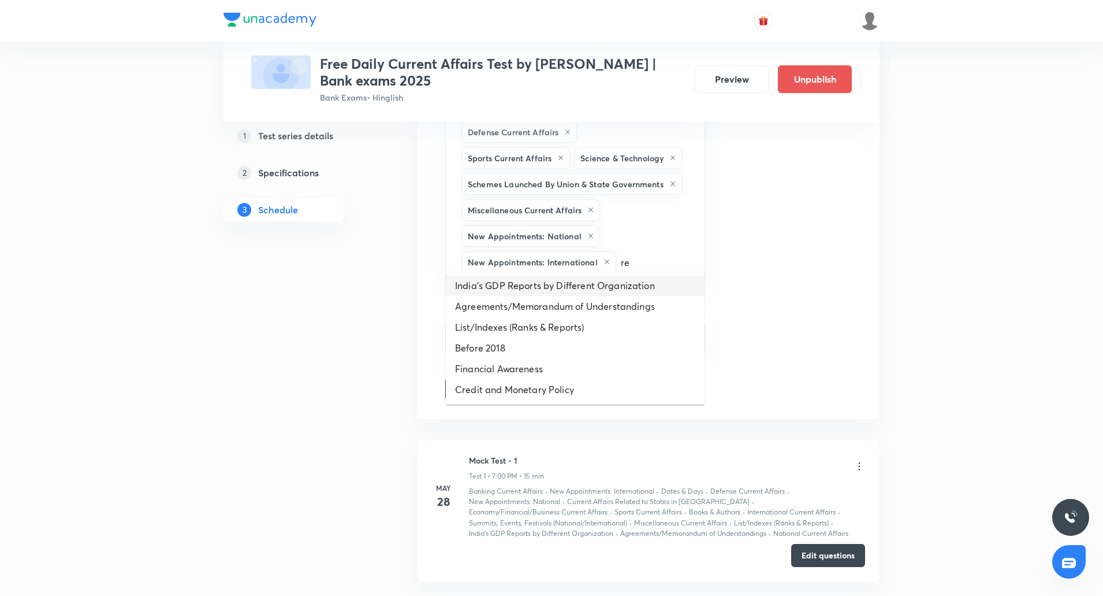
click at [591, 285] on li "India’s GDP Reports by Different Organization" at bounding box center [575, 285] width 259 height 21
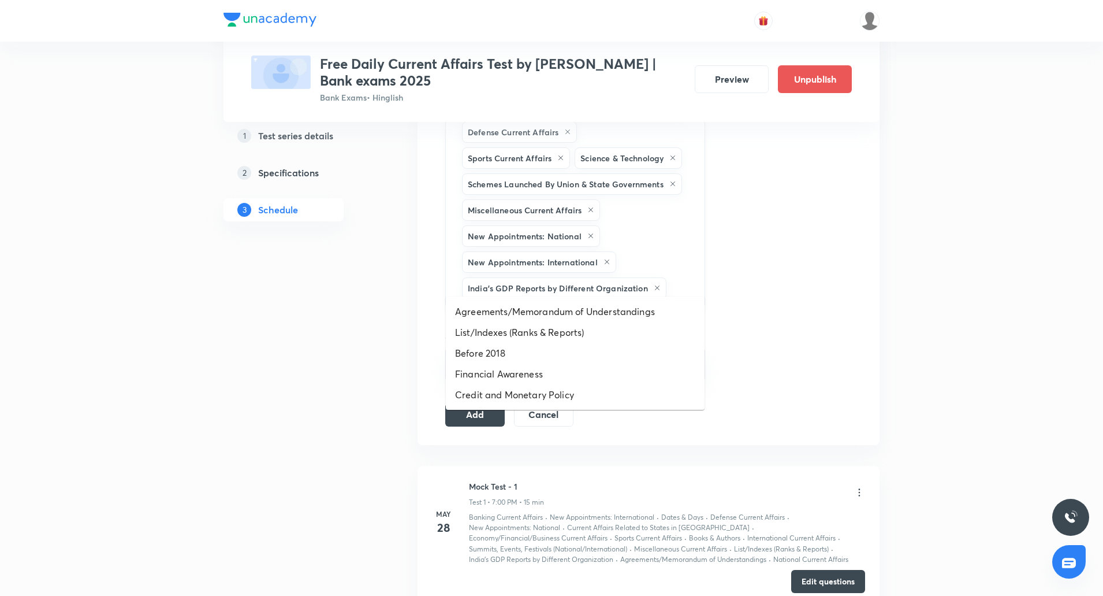
click at [676, 277] on input "text" at bounding box center [680, 287] width 22 height 21
click at [605, 313] on li "Agreements/Memorandum of Understandings" at bounding box center [575, 311] width 259 height 21
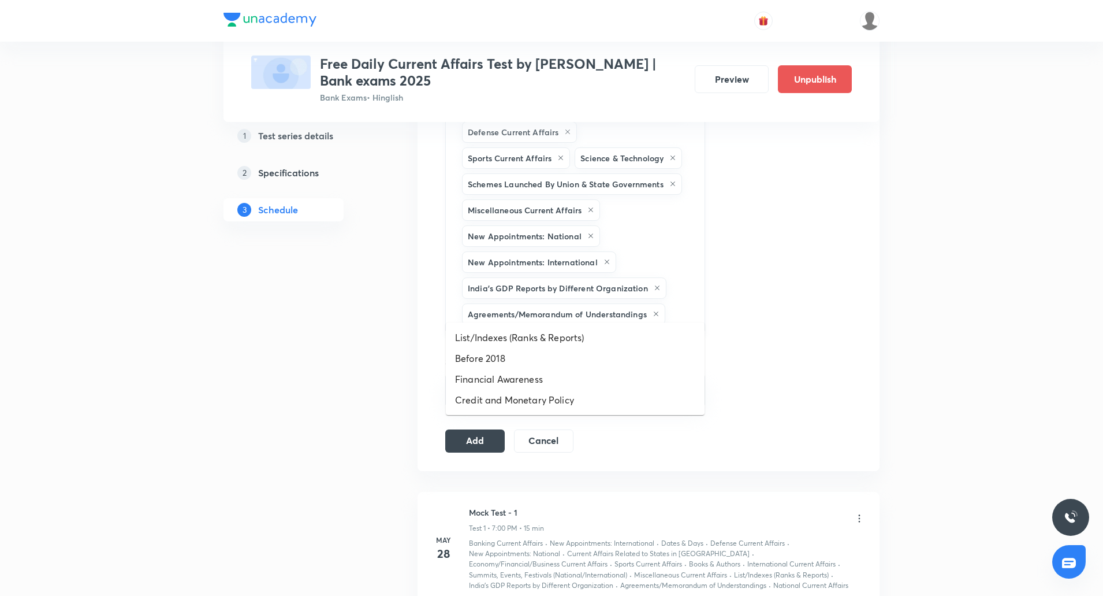
click at [684, 303] on input "text" at bounding box center [679, 313] width 23 height 21
click at [587, 331] on li "List/Indexes (Ranks & Reports)" at bounding box center [575, 337] width 259 height 21
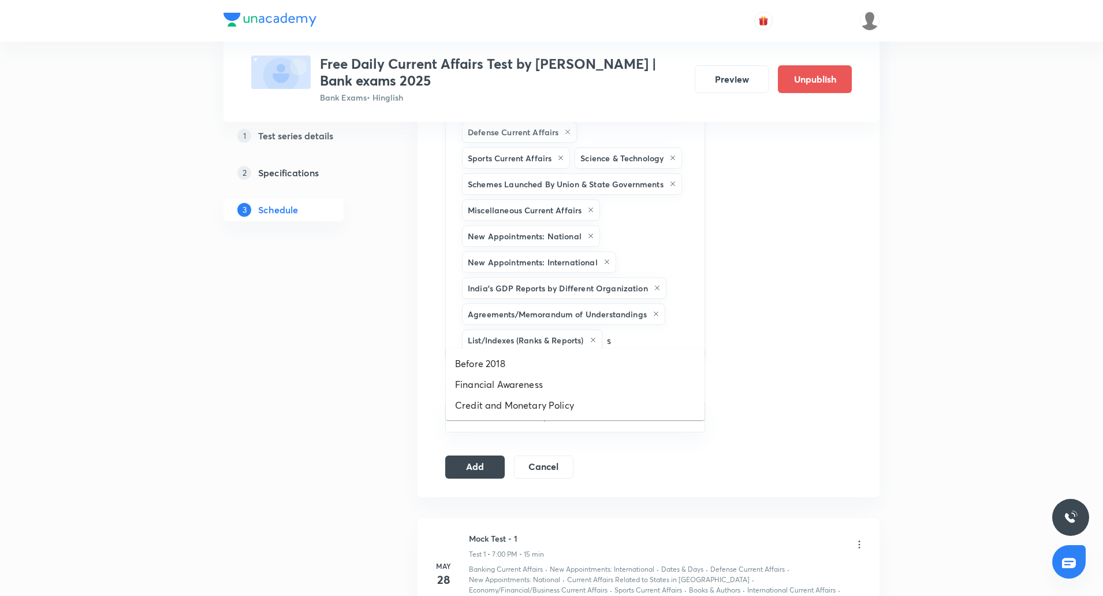
type input "su"
click at [578, 360] on li "Summits, Events, Festivals (National/International)" at bounding box center [575, 363] width 259 height 21
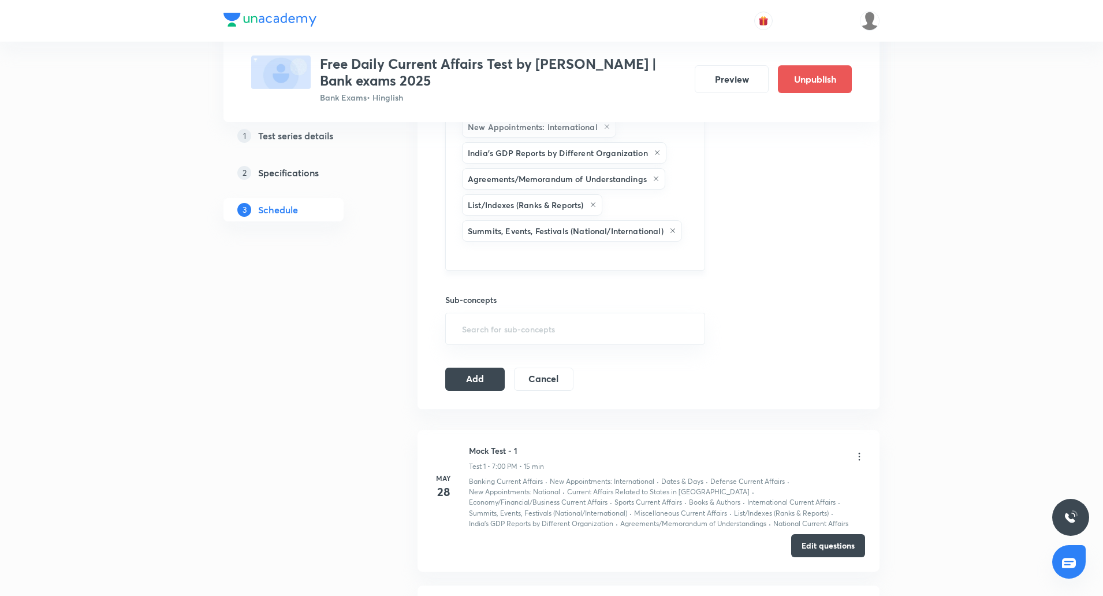
scroll to position [790, 0]
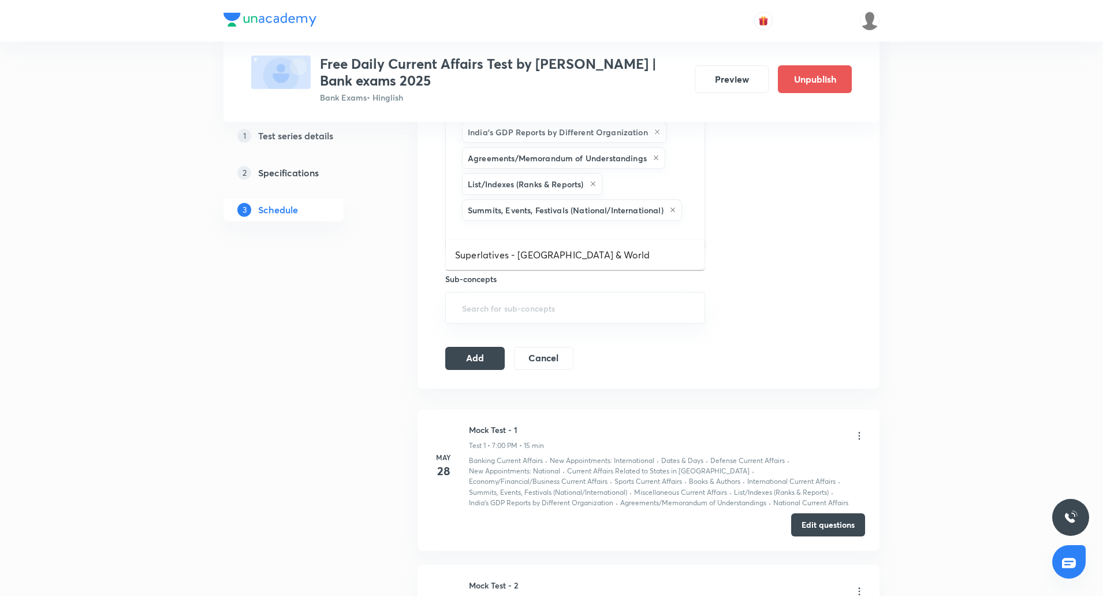
click at [589, 226] on input "text" at bounding box center [575, 233] width 231 height 21
type input "r"
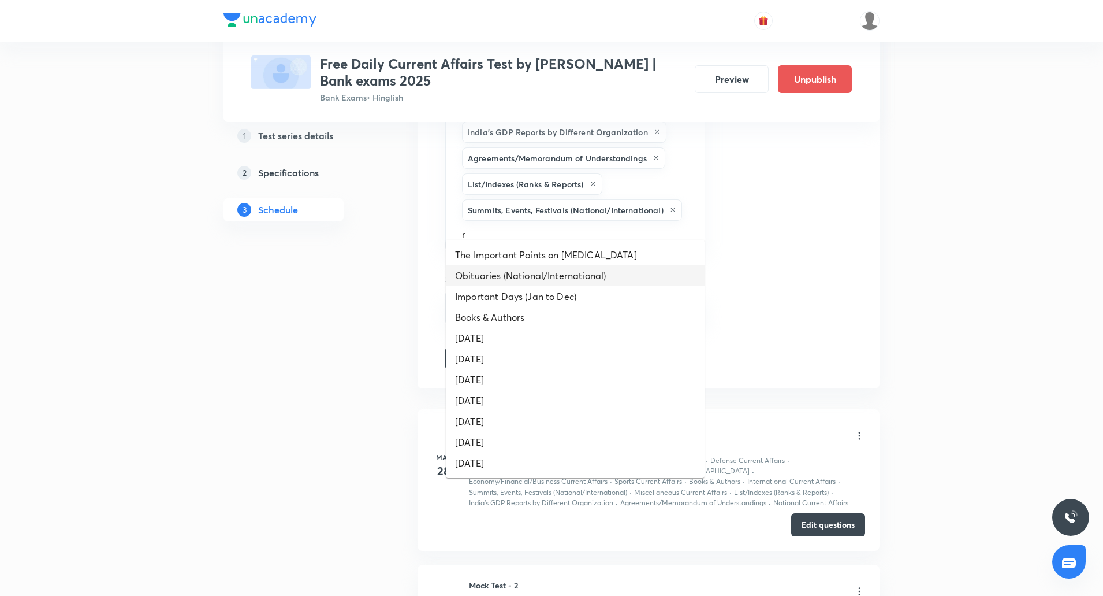
click at [558, 280] on li "Obituaries (National/International)" at bounding box center [575, 275] width 259 height 21
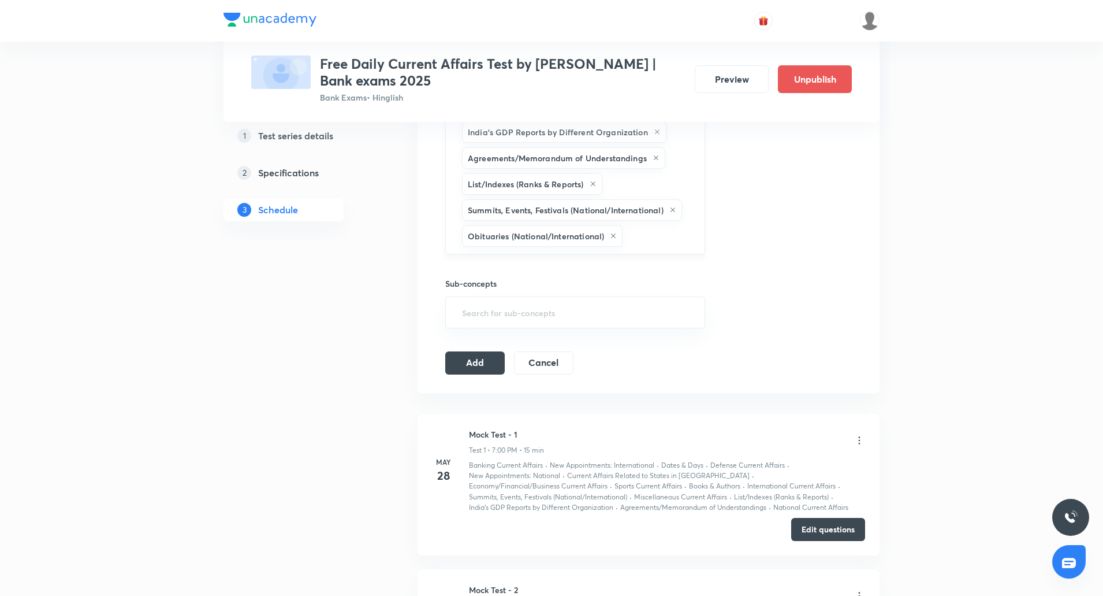
click at [667, 229] on input "text" at bounding box center [658, 235] width 66 height 21
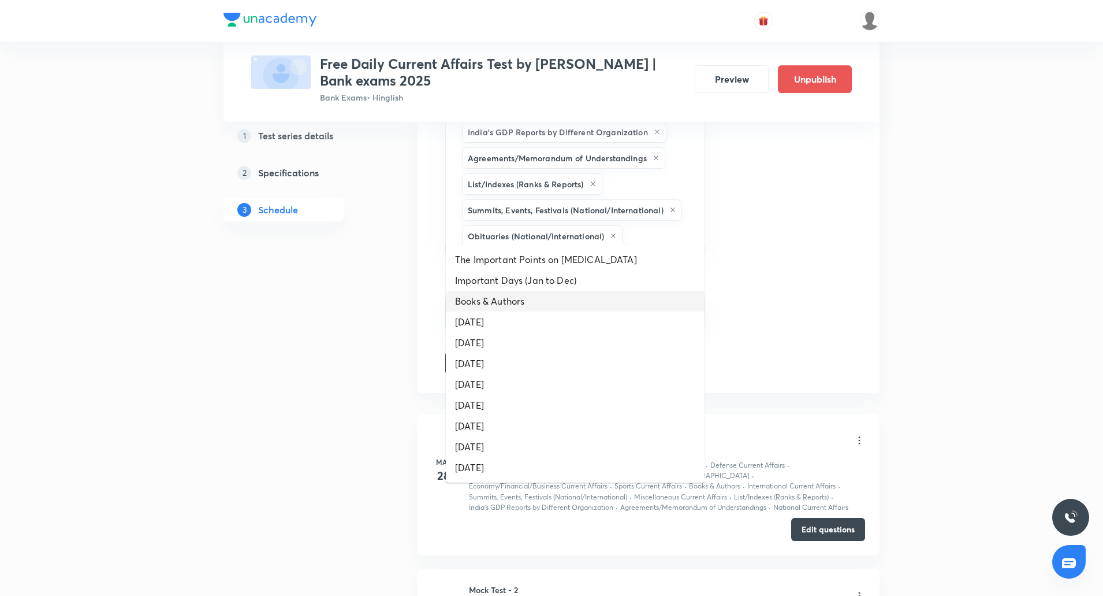
click at [558, 295] on li "Books & Authors" at bounding box center [575, 301] width 259 height 21
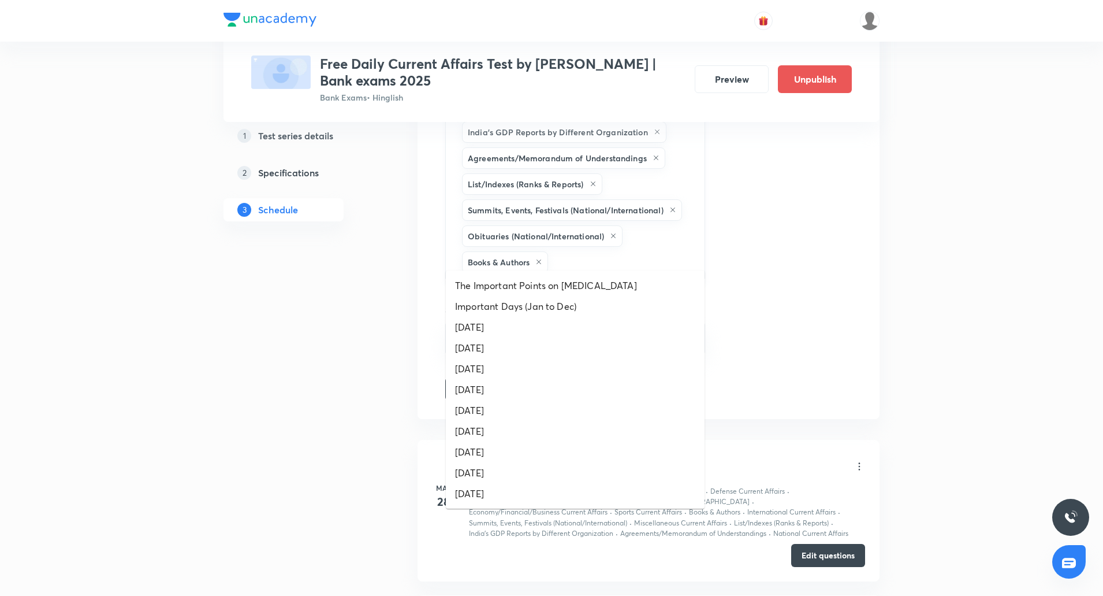
click at [634, 251] on input "text" at bounding box center [621, 261] width 140 height 21
type input "Da"
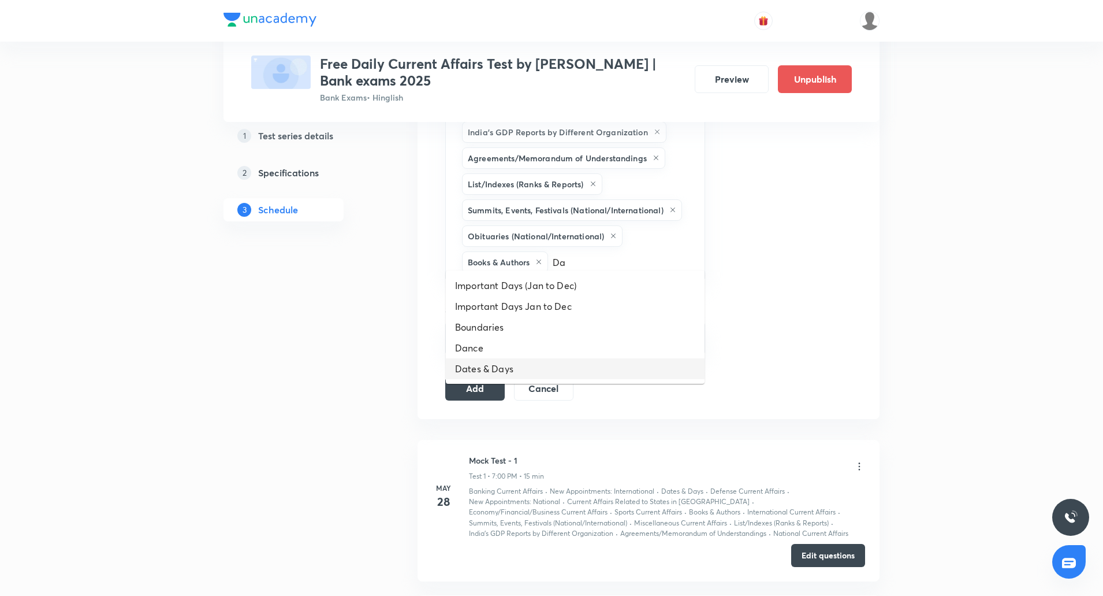
click at [522, 360] on li "Dates & Days" at bounding box center [575, 368] width 259 height 21
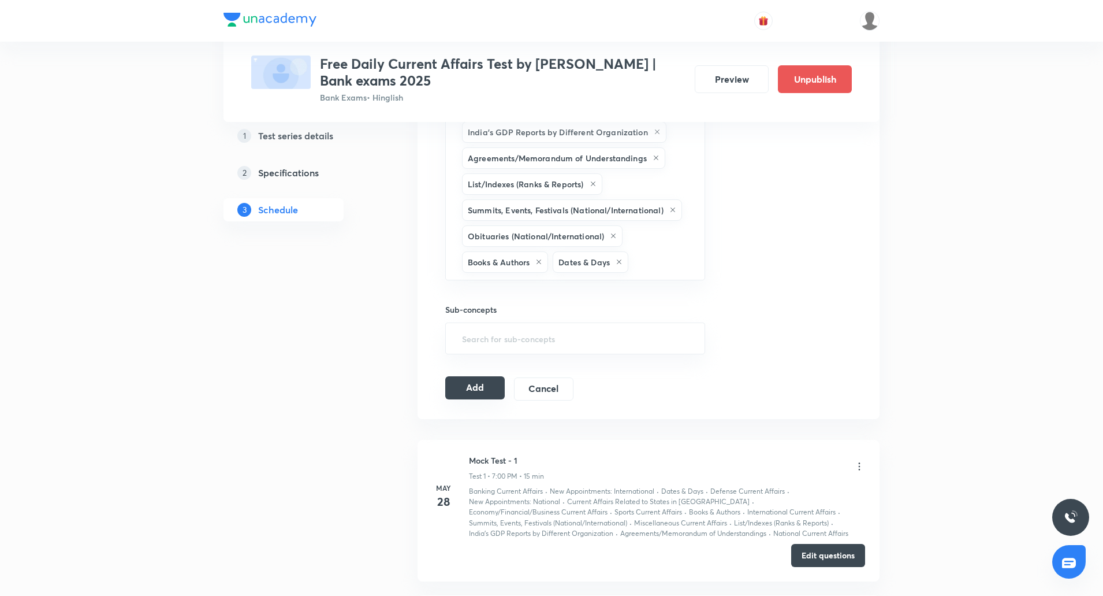
click at [480, 376] on button "Add" at bounding box center [475, 387] width 60 height 23
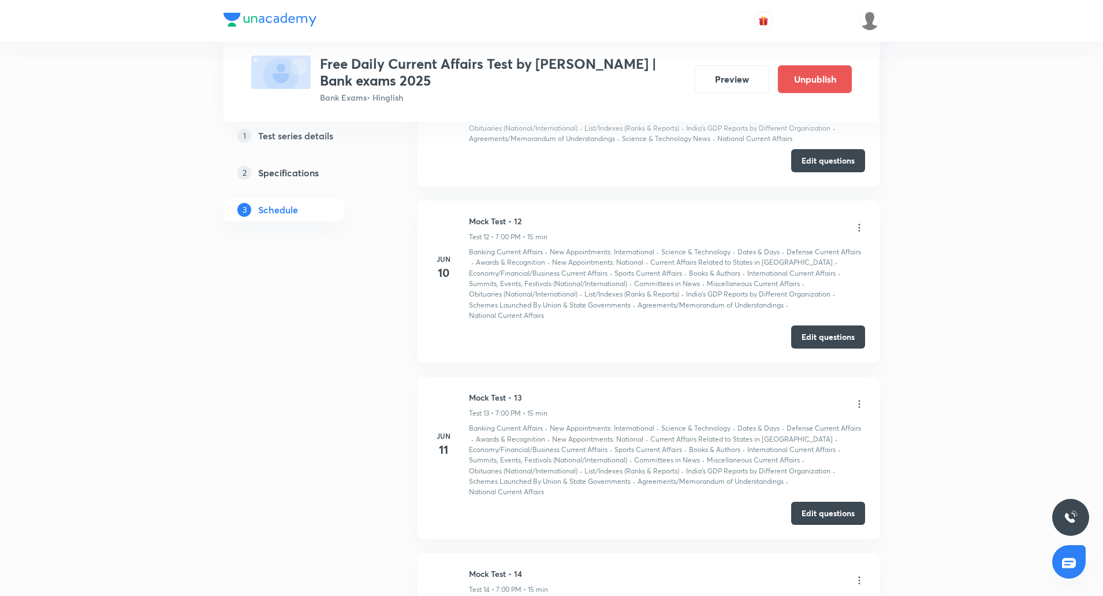
scroll to position [1952, 0]
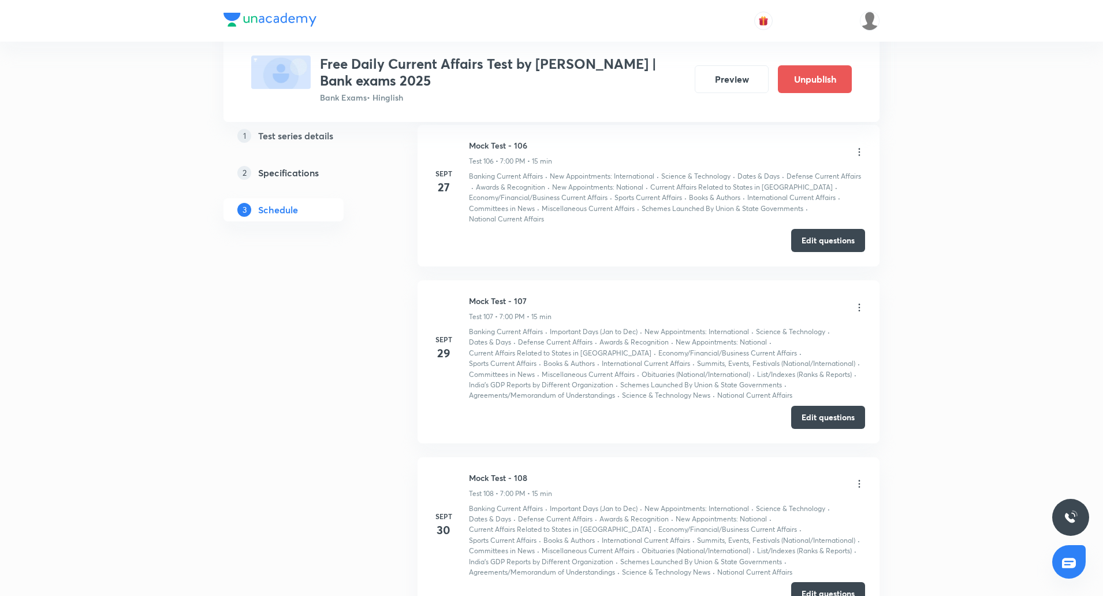
scroll to position [18763, 0]
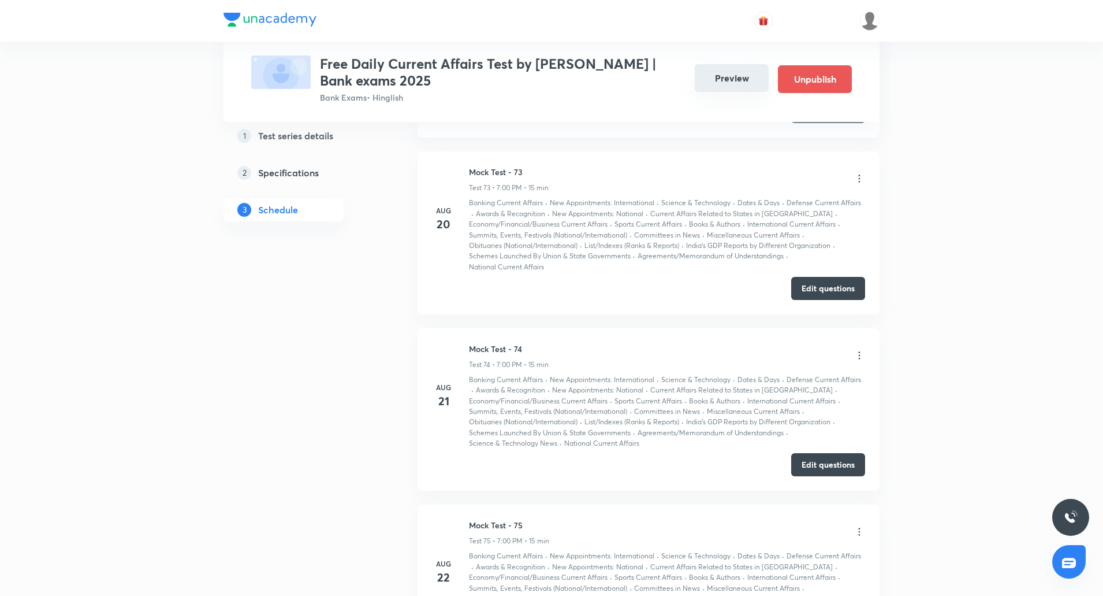
click at [737, 88] on button "Preview" at bounding box center [732, 78] width 74 height 28
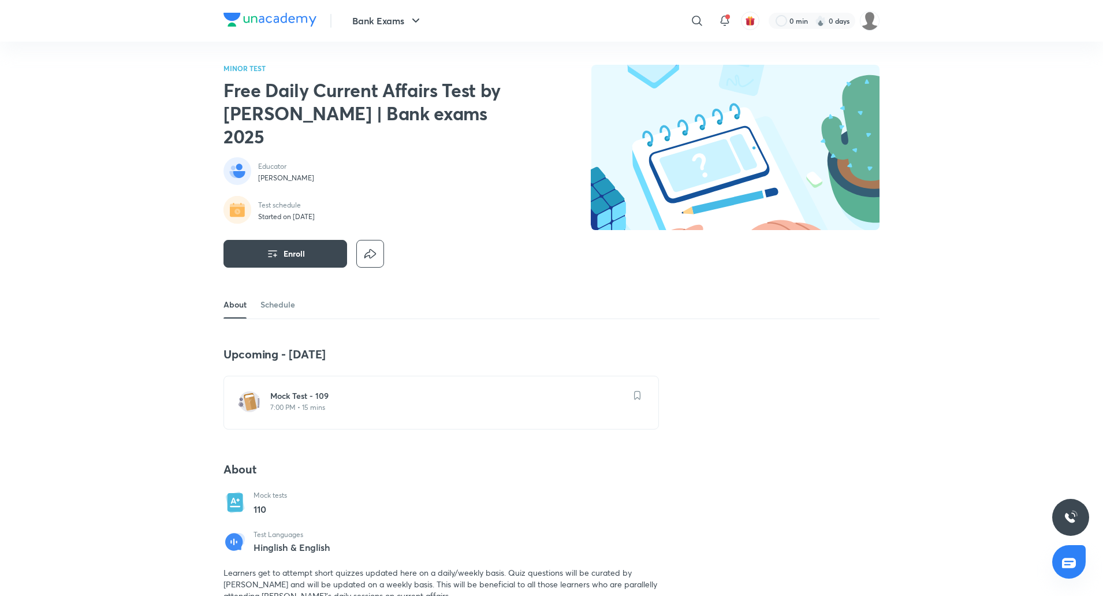
click at [295, 390] on div "Mock Test - 109 7:00 PM • 15 mins" at bounding box center [448, 402] width 356 height 25
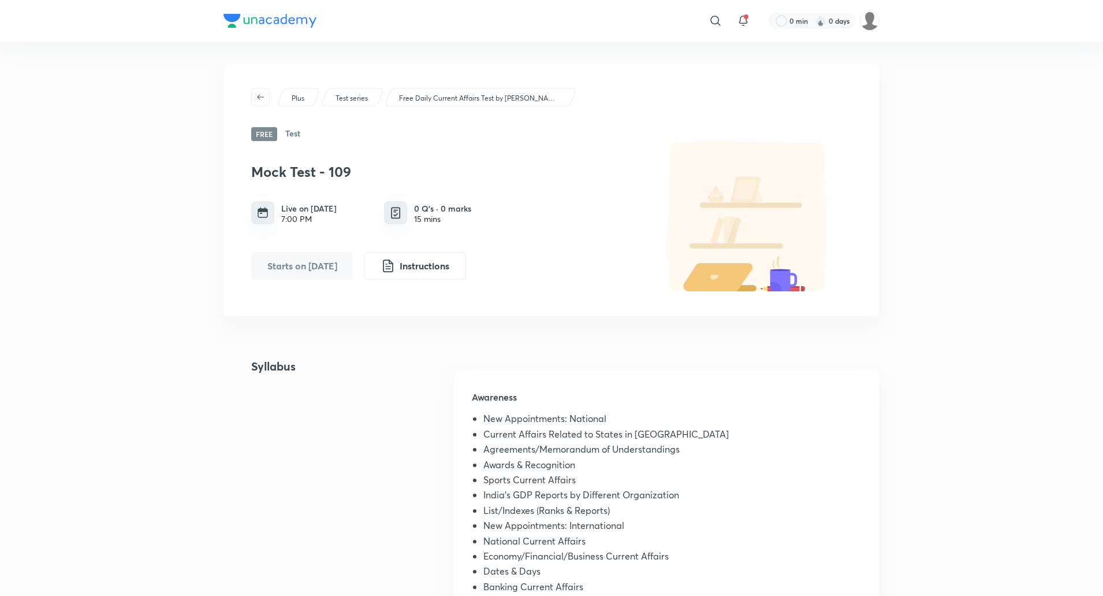
click at [146, 151] on div "​ 0 min 0 days Plus Test series Free Daily Current Affairs Test by [PERSON_NAME…" at bounding box center [551, 569] width 1103 height 1139
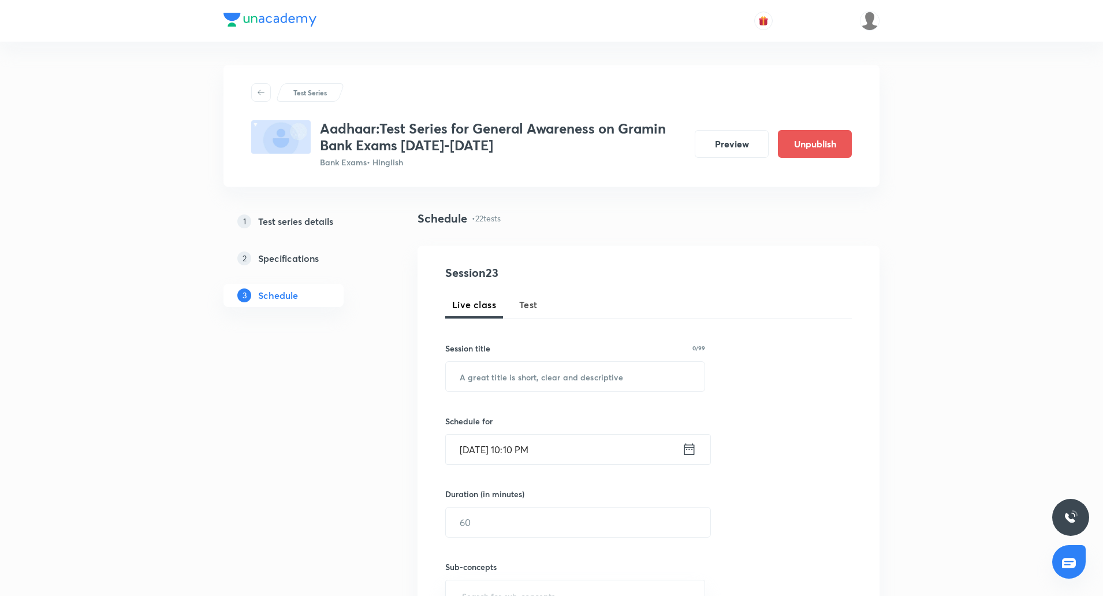
scroll to position [2695, 0]
click at [520, 299] on span "Test" at bounding box center [528, 305] width 18 height 14
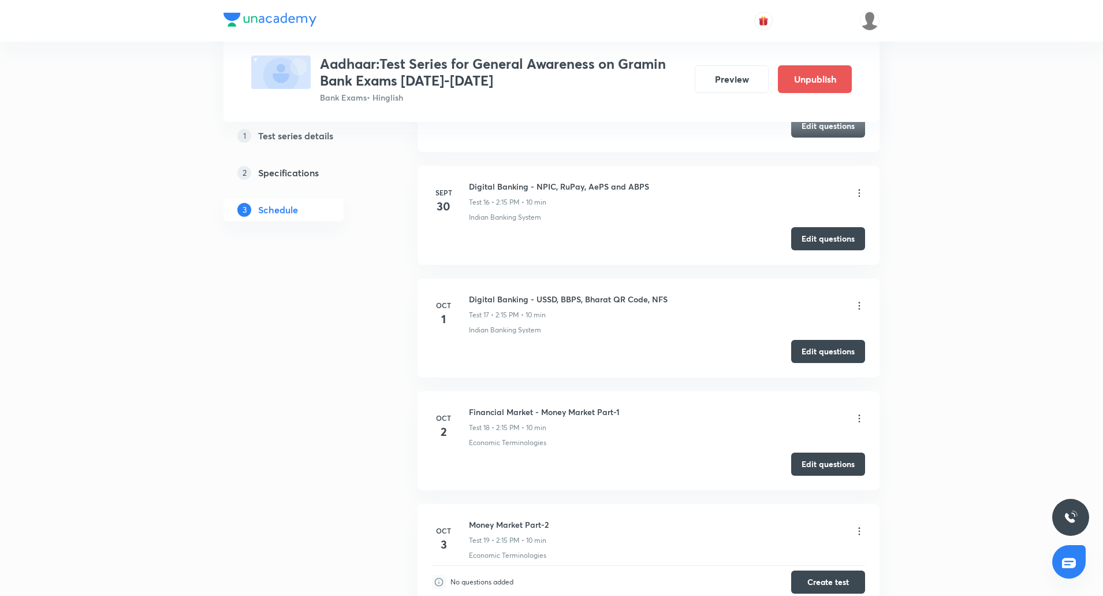
scroll to position [2269, 0]
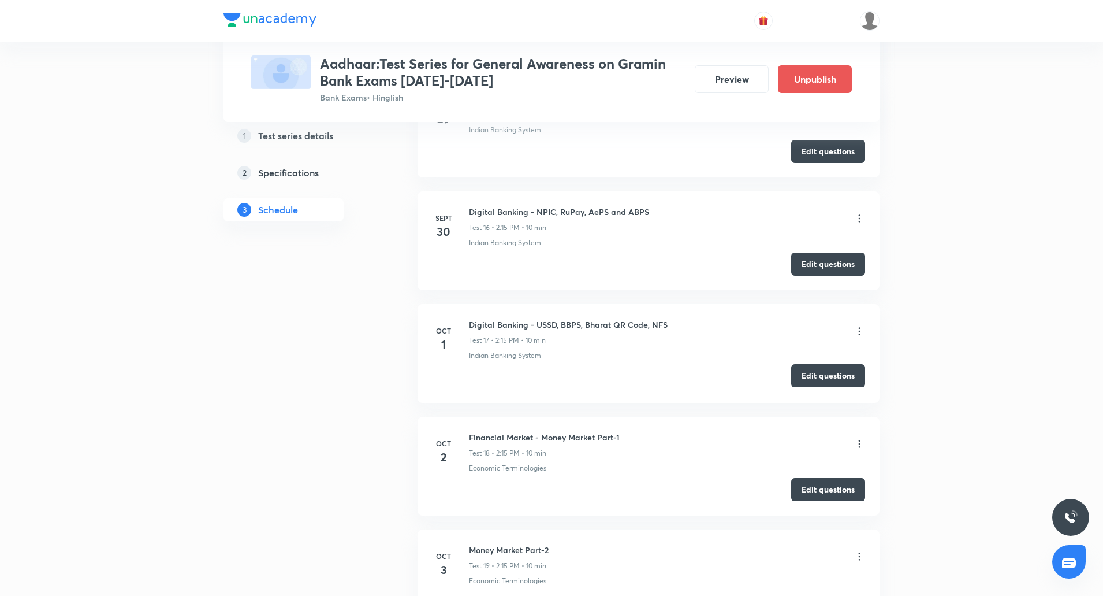
click at [814, 378] on button "Edit questions" at bounding box center [829, 375] width 74 height 23
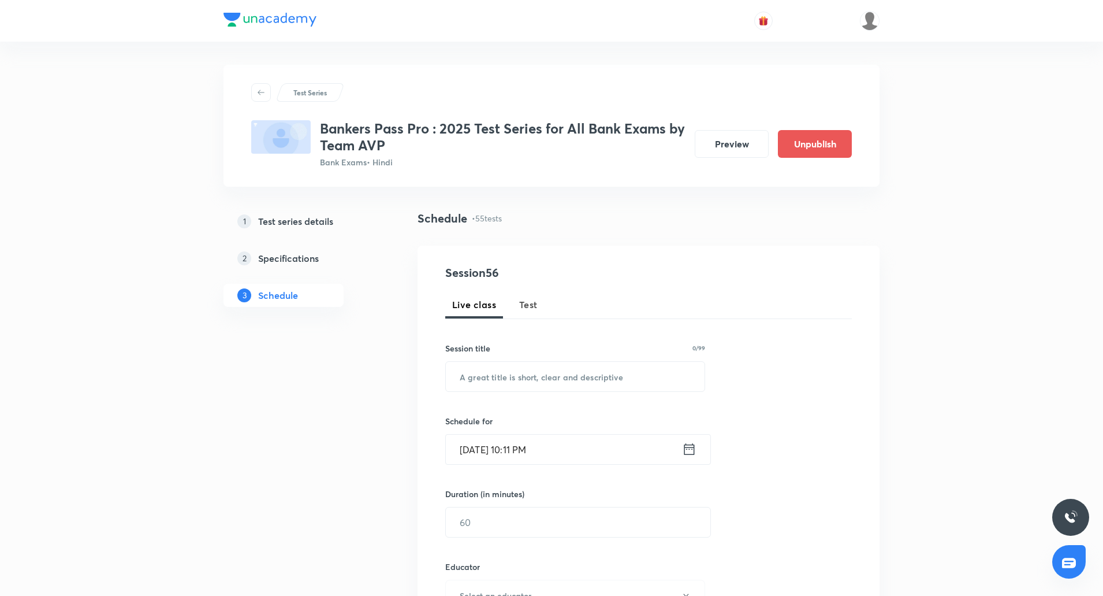
click at [529, 304] on span "Test" at bounding box center [528, 305] width 18 height 14
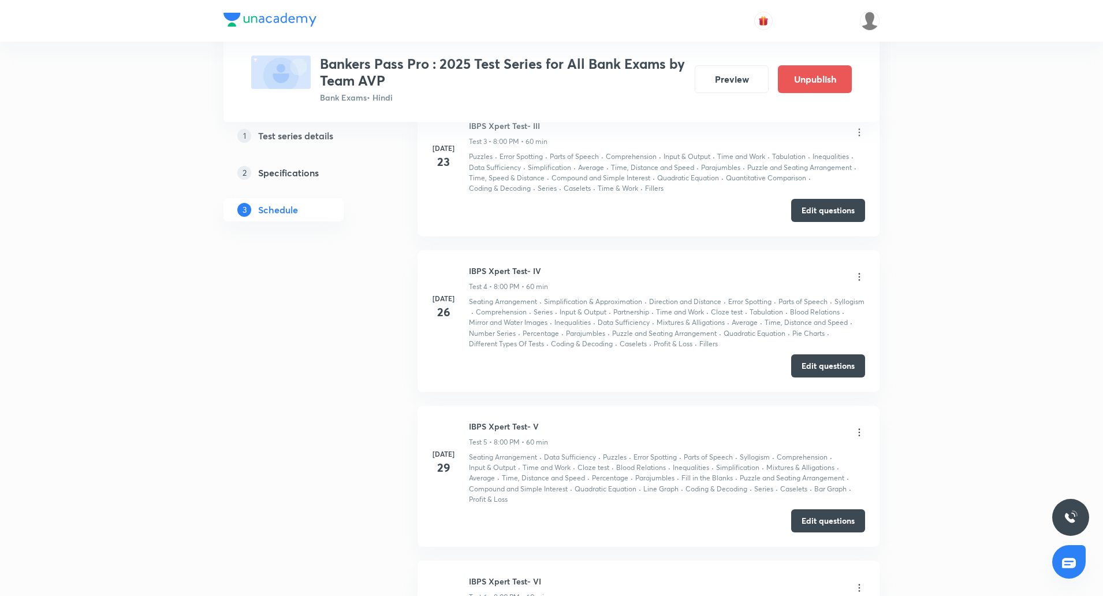
scroll to position [1049, 0]
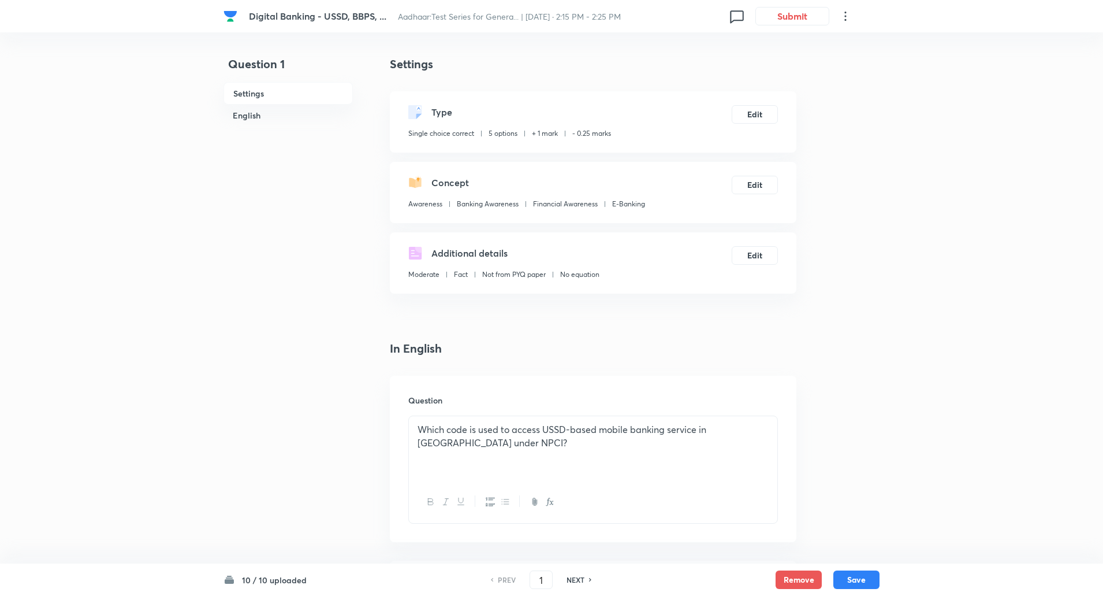
click at [577, 578] on h6 "NEXT" at bounding box center [576, 579] width 18 height 10
type input "2"
checkbox input "false"
checkbox input "true"
click at [577, 578] on h6 "NEXT" at bounding box center [576, 579] width 18 height 10
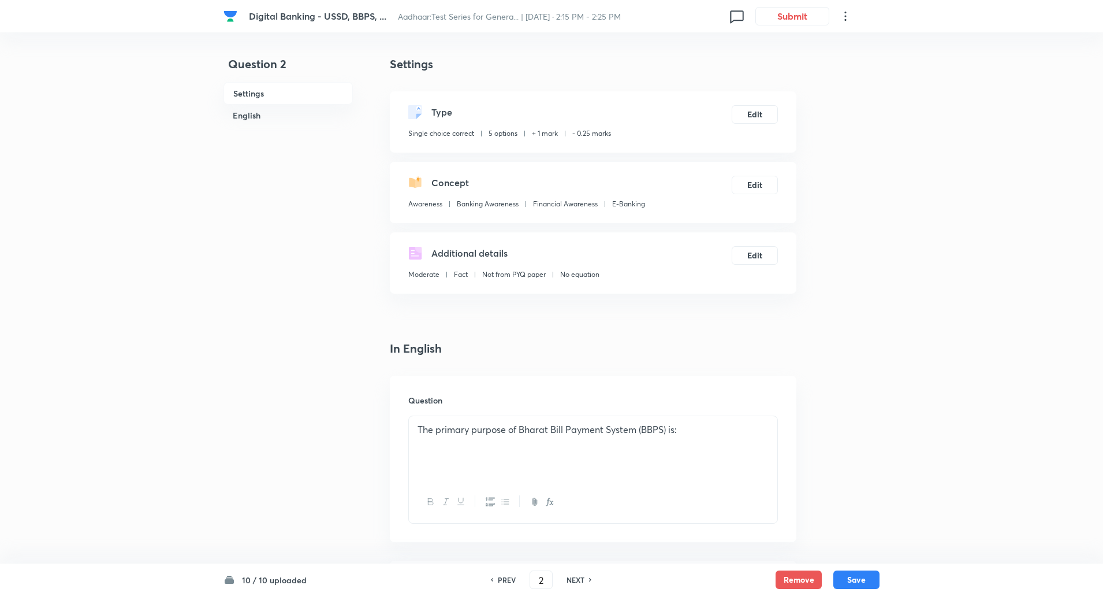
type input "3"
checkbox input "true"
click at [577, 578] on h6 "NEXT" at bounding box center [576, 579] width 18 height 10
type input "4"
checkbox input "false"
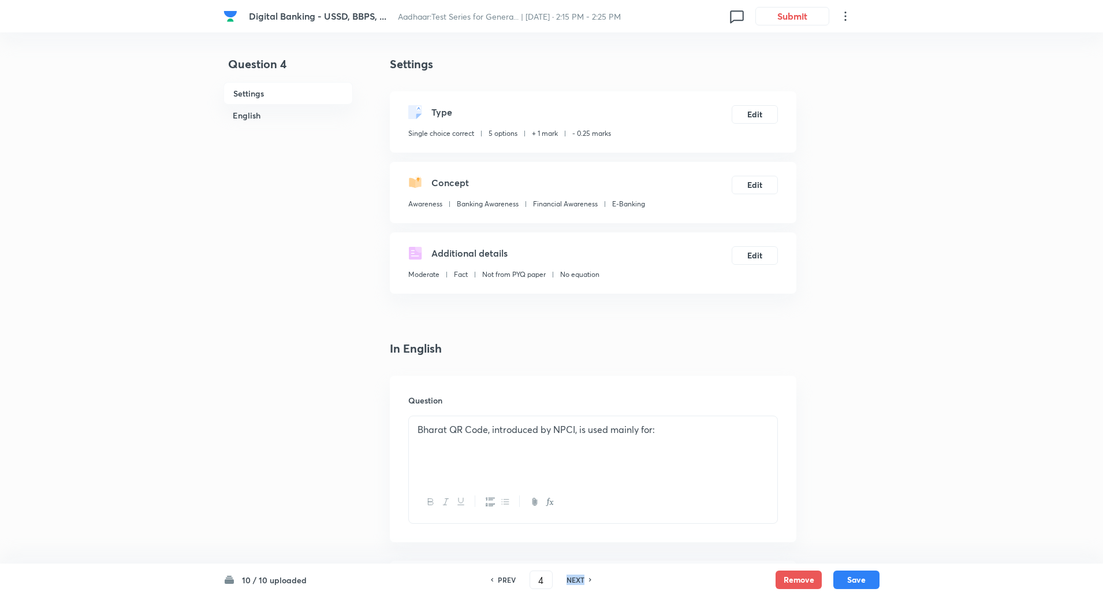
checkbox input "true"
click at [577, 578] on h6 "NEXT" at bounding box center [576, 579] width 18 height 10
type input "5"
checkbox input "false"
checkbox input "true"
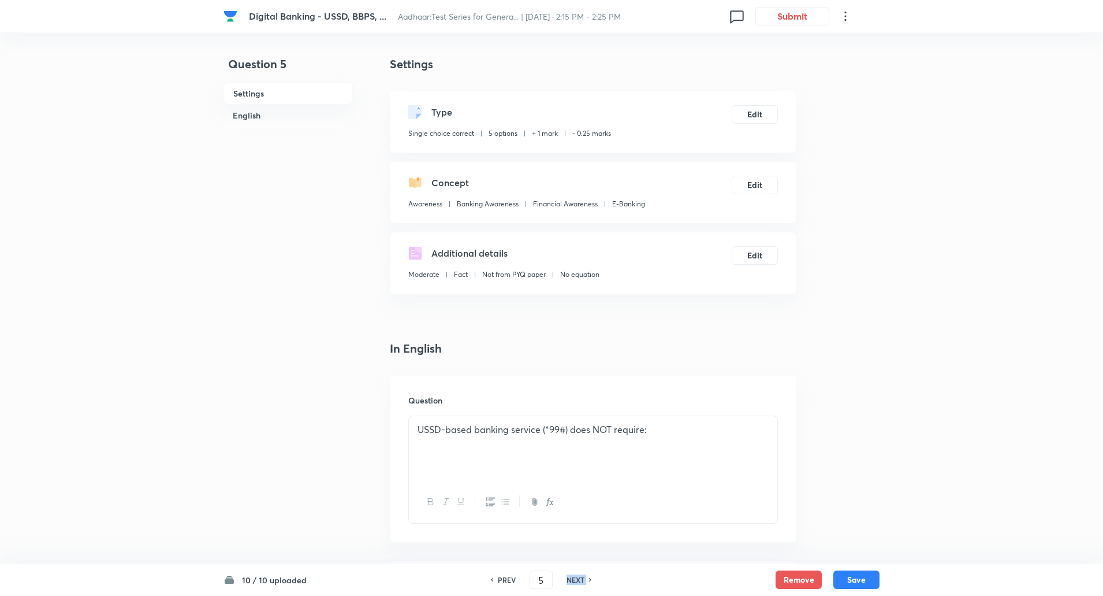
click at [577, 578] on h6 "NEXT" at bounding box center [576, 579] width 18 height 10
type input "6"
checkbox input "false"
checkbox input "true"
click at [577, 578] on h6 "NEXT" at bounding box center [576, 579] width 18 height 10
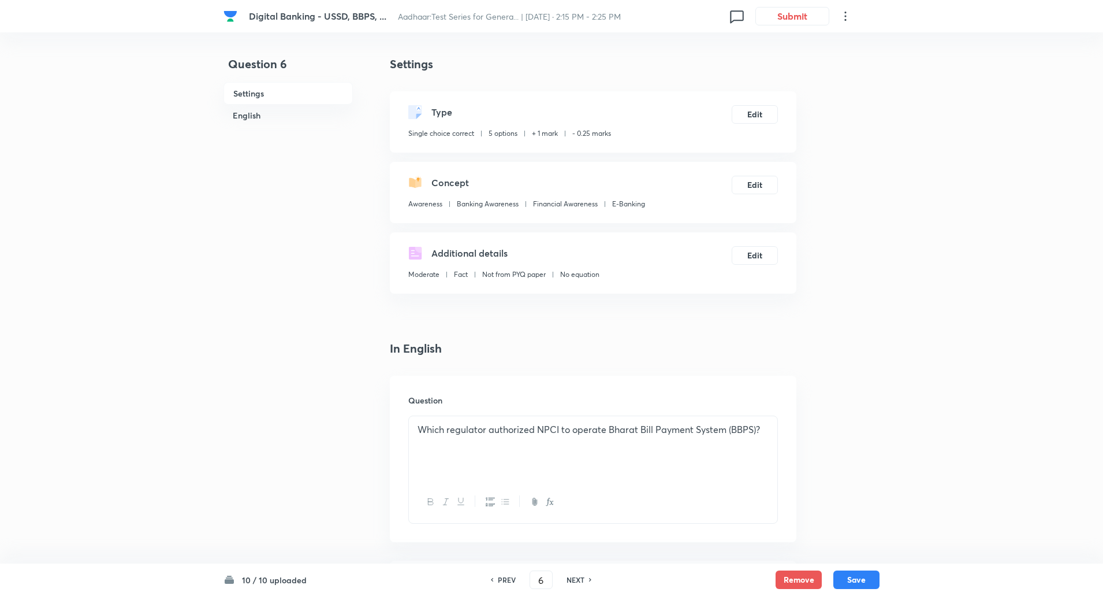
type input "7"
checkbox input "false"
checkbox input "true"
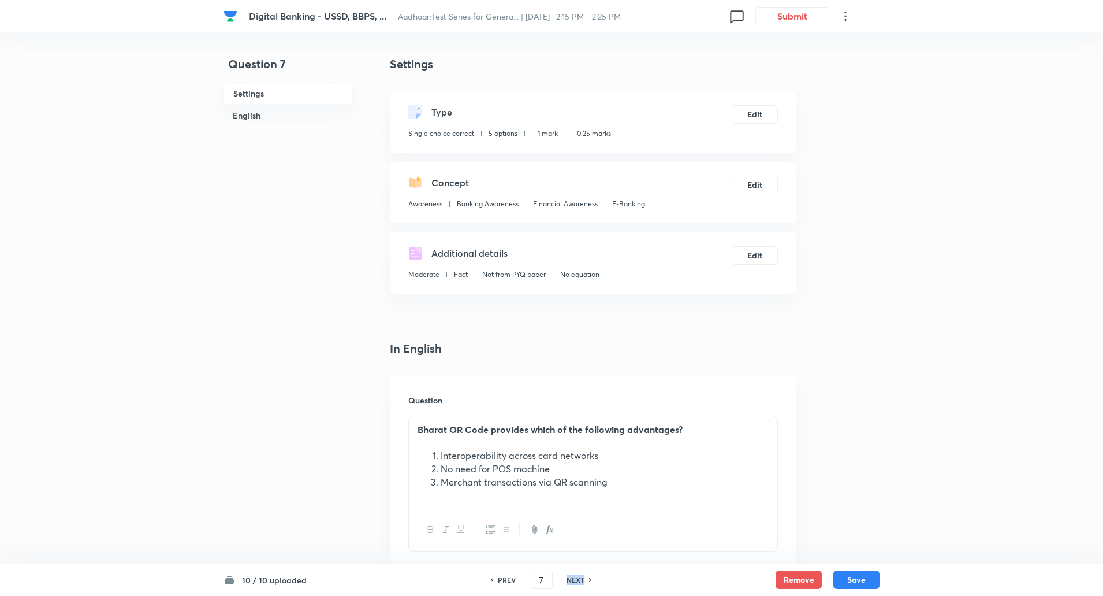
click at [577, 578] on h6 "NEXT" at bounding box center [576, 579] width 18 height 10
type input "8"
checkbox input "false"
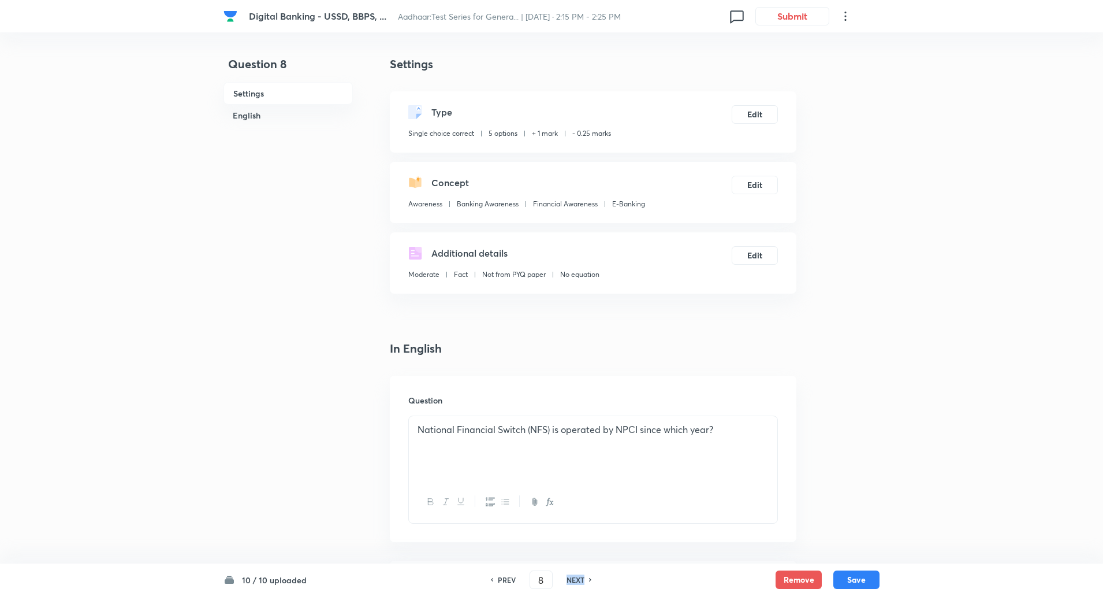
checkbox input "true"
click at [577, 578] on h6 "NEXT" at bounding box center [576, 579] width 18 height 10
type input "9"
checkbox input "false"
checkbox input "true"
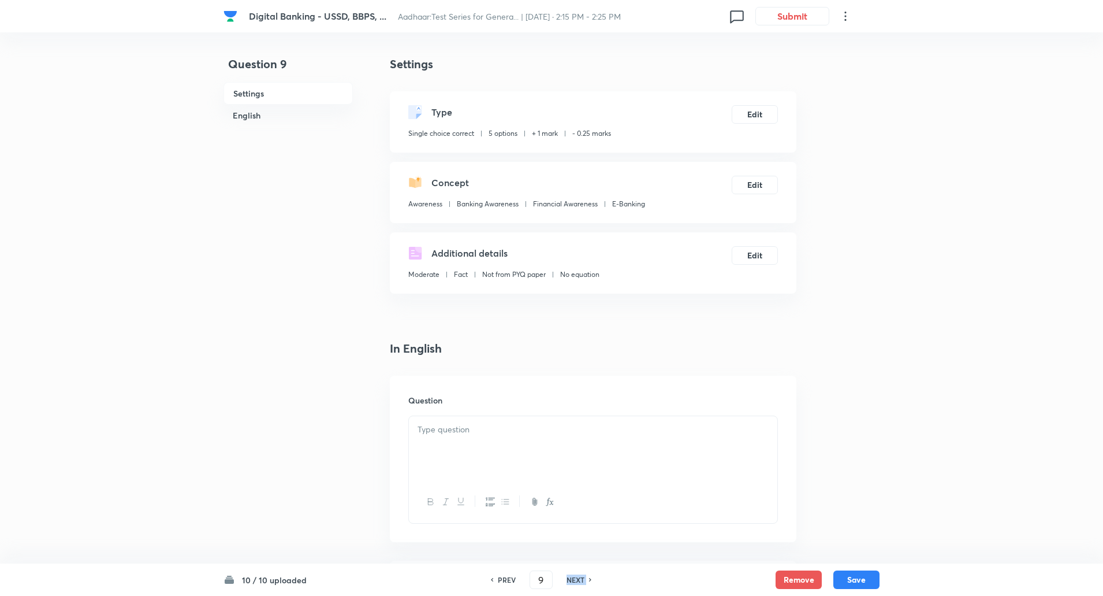
click at [577, 578] on h6 "NEXT" at bounding box center [576, 579] width 18 height 10
type input "10"
checkbox input "false"
checkbox input "true"
click at [577, 578] on h6 "NEXT" at bounding box center [576, 579] width 18 height 10
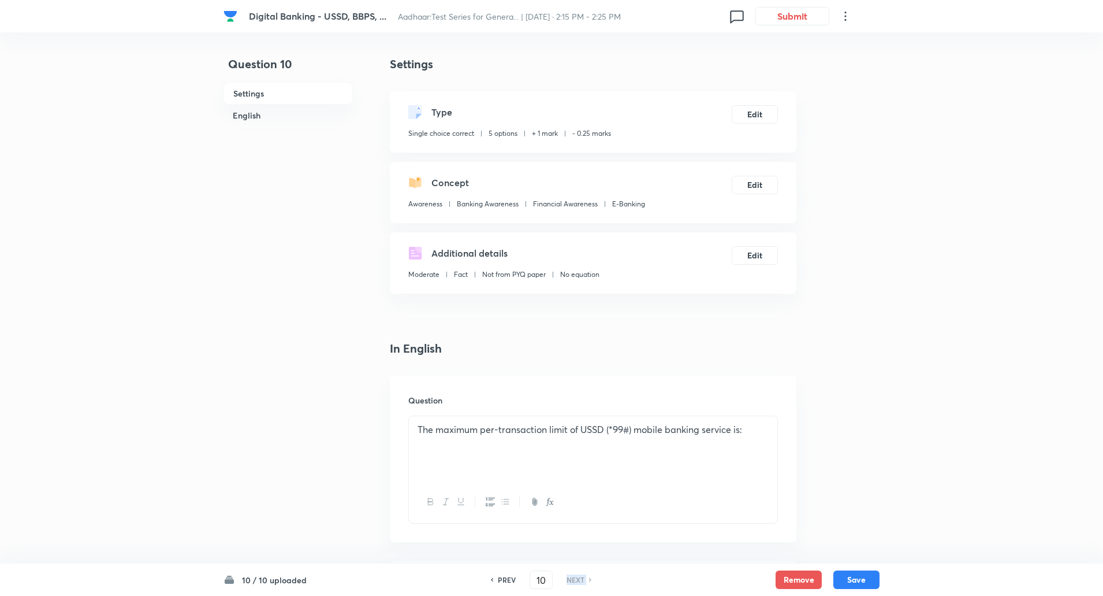
click at [577, 578] on h6 "NEXT" at bounding box center [576, 579] width 18 height 10
